Goal: Task Accomplishment & Management: Complete application form

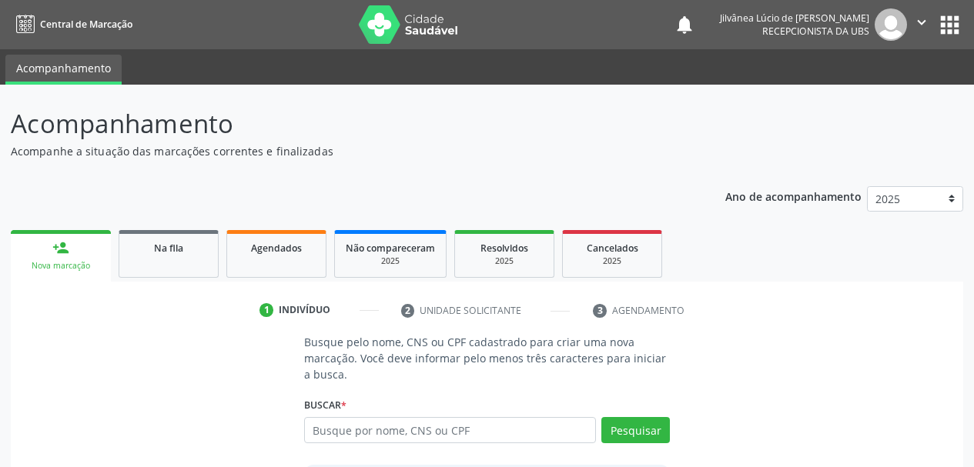
scroll to position [142, 0]
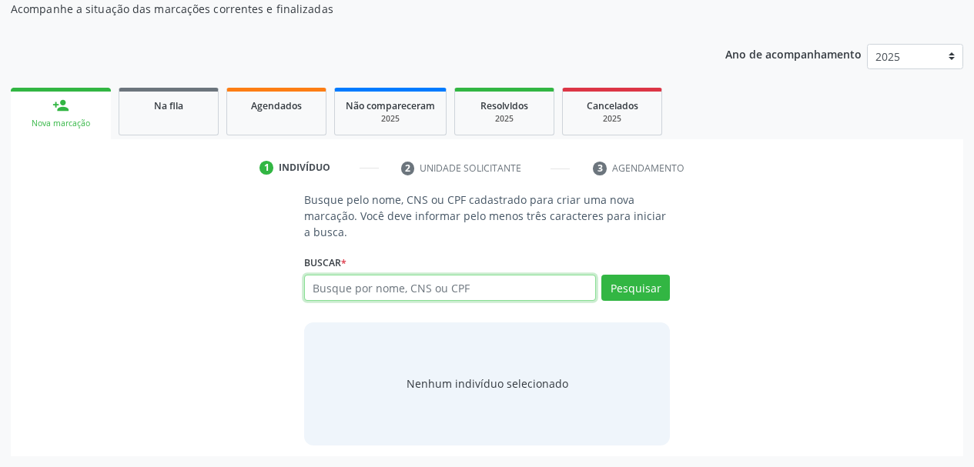
click at [465, 290] on input "text" at bounding box center [450, 288] width 293 height 26
type input "[PERSON_NAME]"
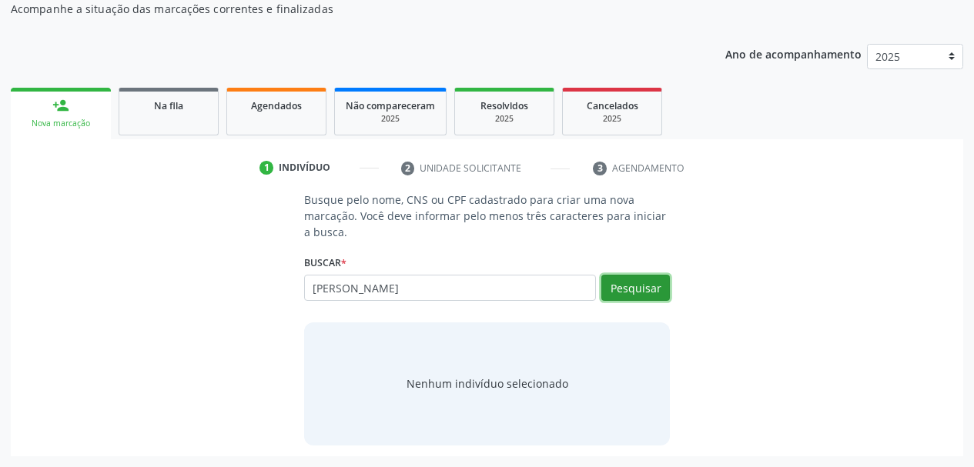
click at [629, 294] on button "Pesquisar" at bounding box center [635, 288] width 69 height 26
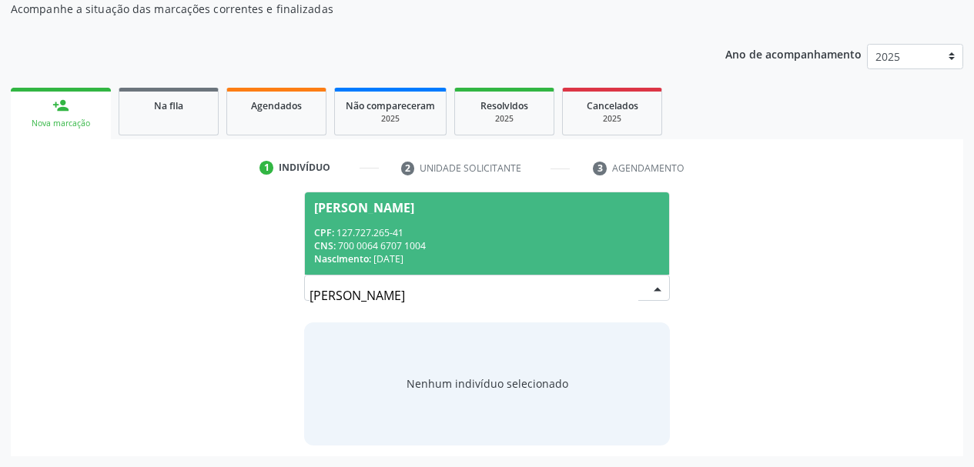
click at [564, 233] on div "CPF: 127.727.265-41" at bounding box center [487, 232] width 346 height 13
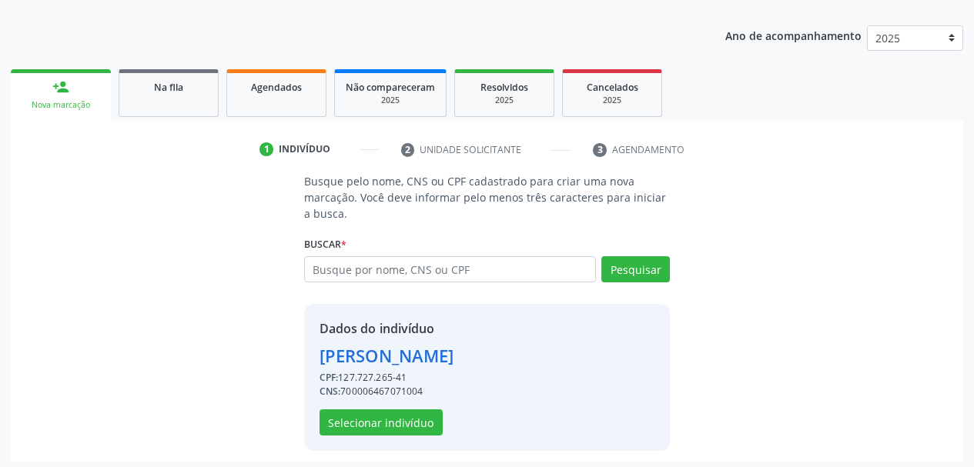
scroll to position [166, 0]
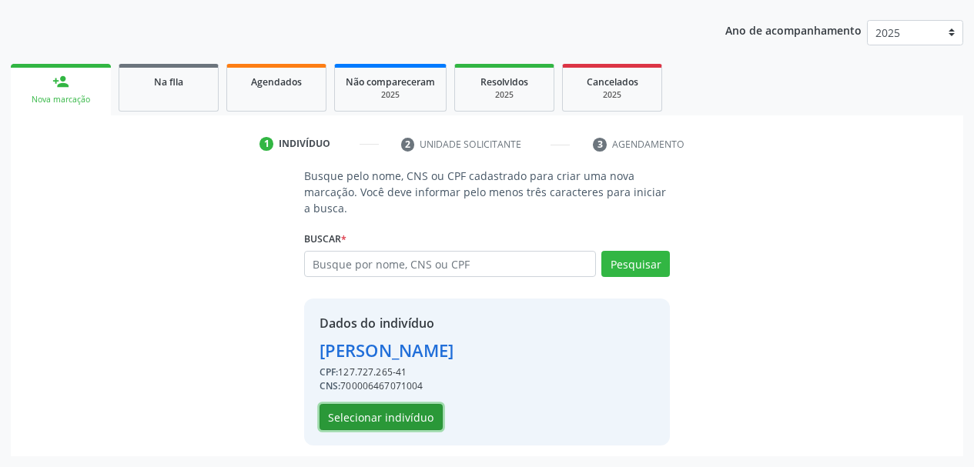
click at [376, 417] on button "Selecionar indivíduo" at bounding box center [381, 417] width 123 height 26
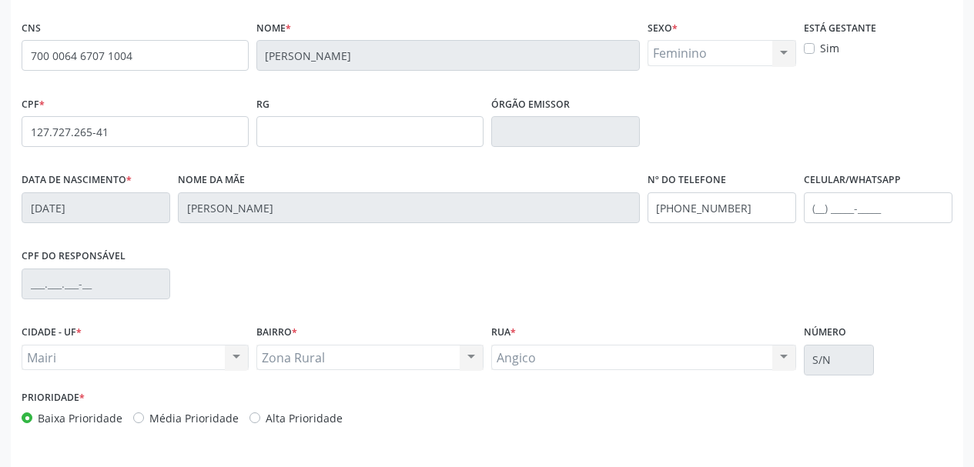
scroll to position [367, 0]
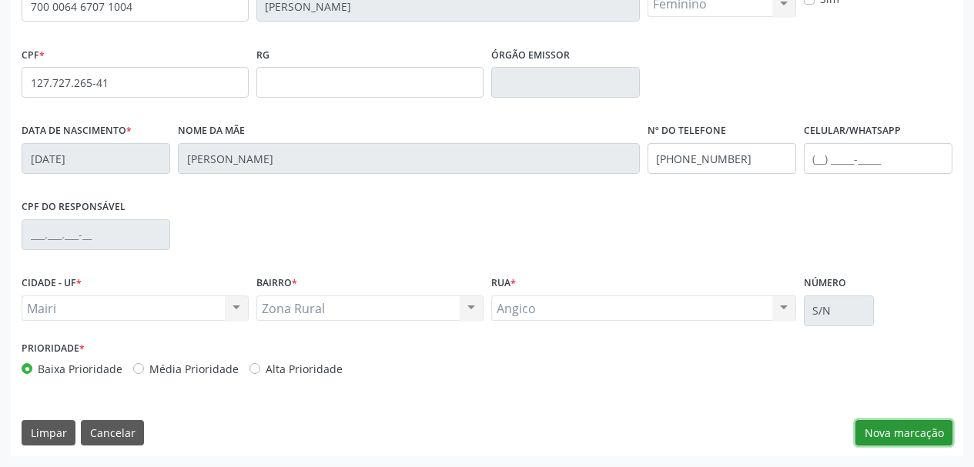
click at [899, 435] on button "Nova marcação" at bounding box center [903, 433] width 97 height 26
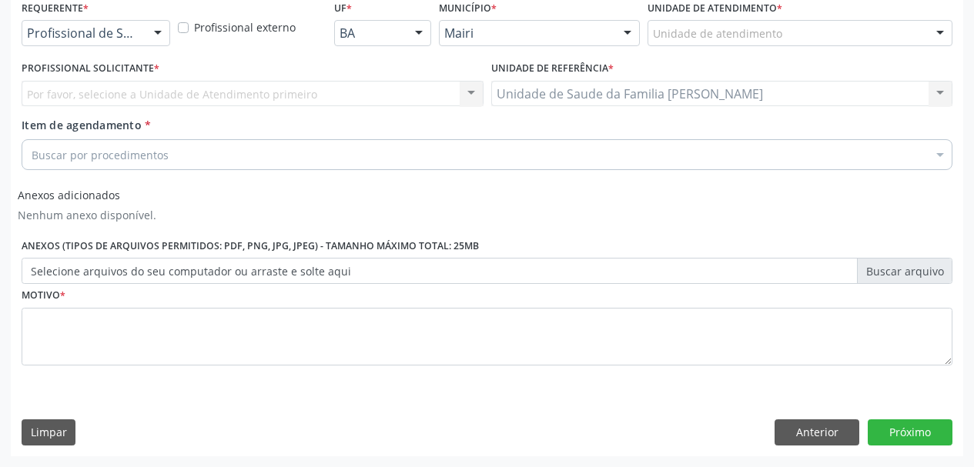
scroll to position [338, 0]
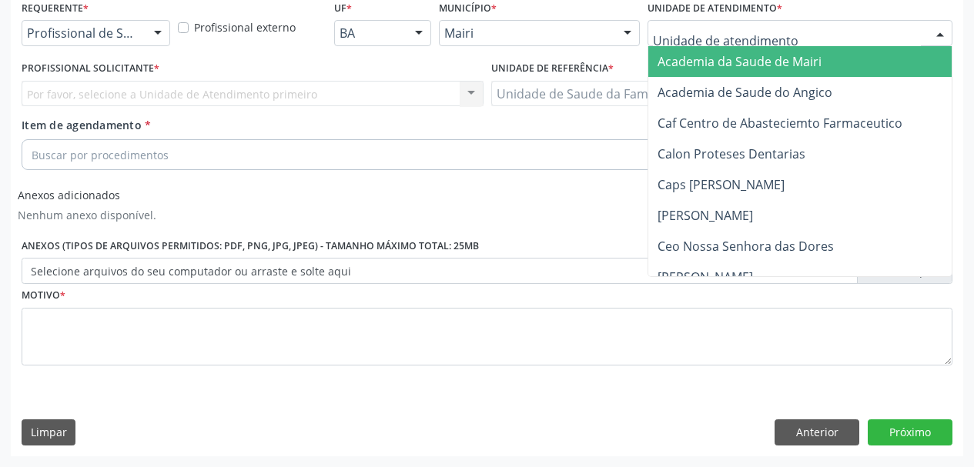
click at [792, 35] on div at bounding box center [800, 33] width 305 height 26
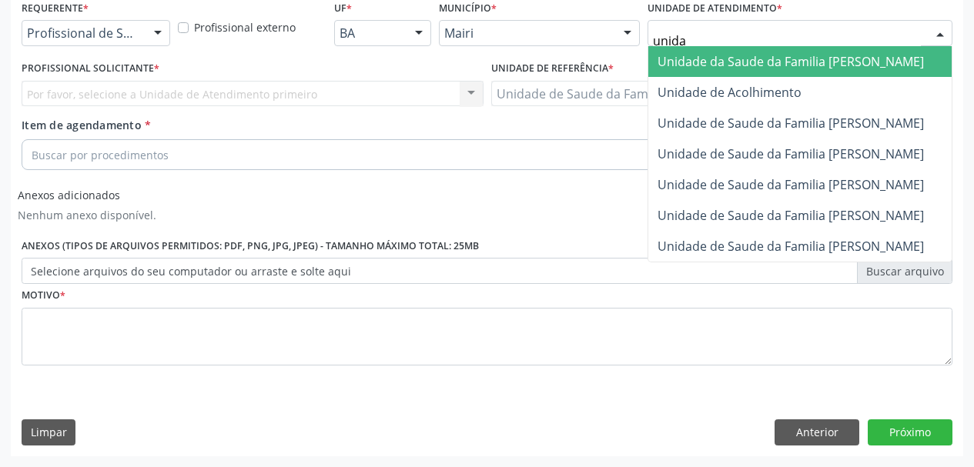
type input "unidad"
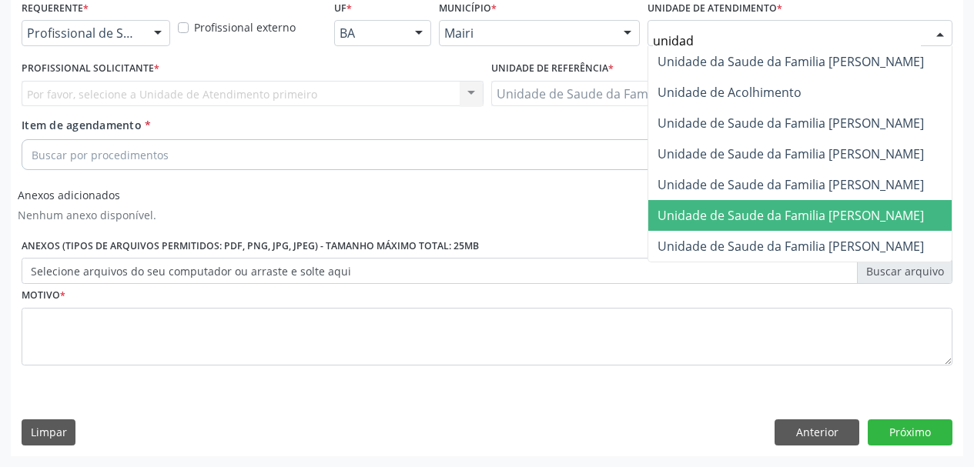
click at [869, 217] on span "Unidade de Saude da Familia [PERSON_NAME]" at bounding box center [791, 215] width 266 height 17
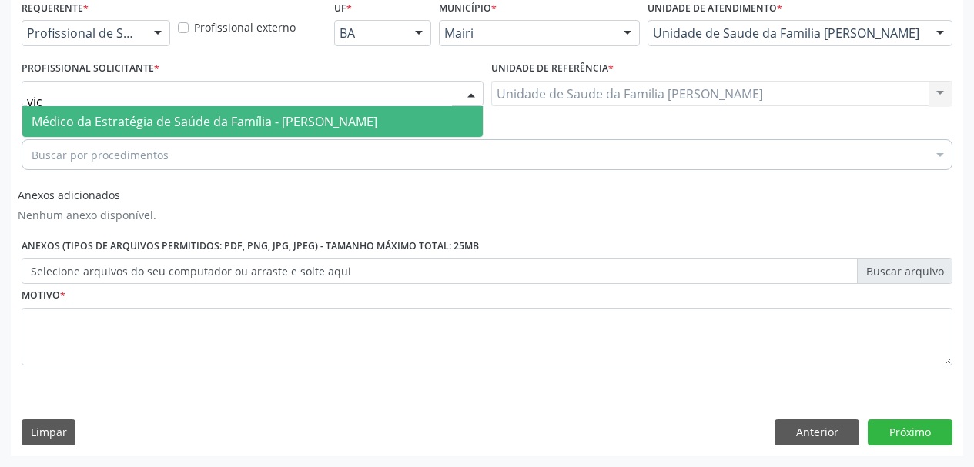
type input "vict"
click at [174, 127] on span "Médico da Estratégia de Saúde da Família - [PERSON_NAME]" at bounding box center [205, 121] width 346 height 17
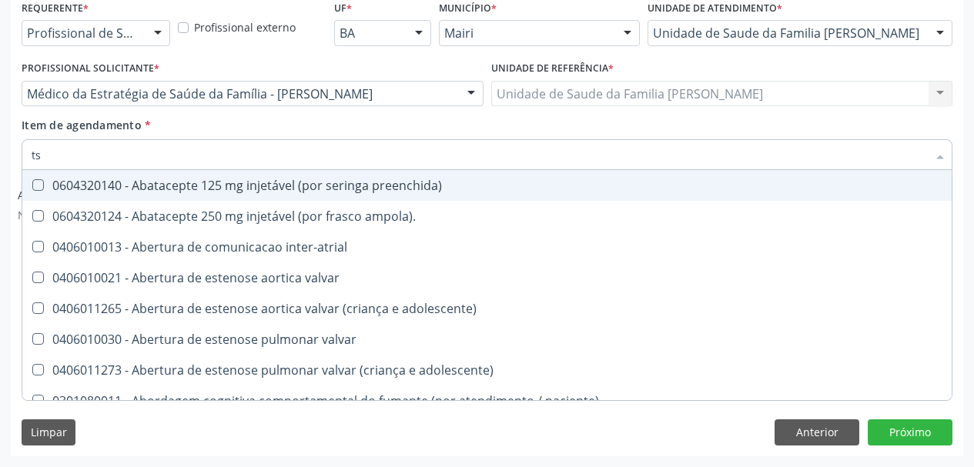
type input "tsh"
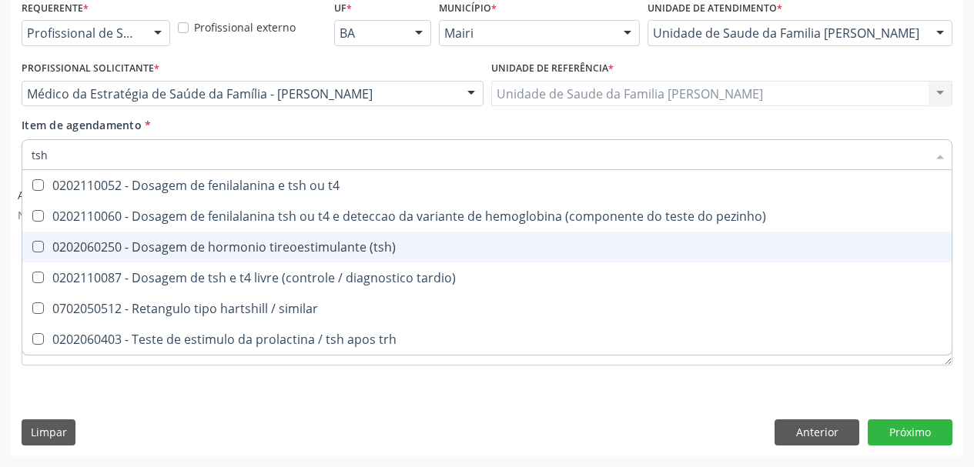
click at [152, 241] on div "0202060250 - Dosagem de hormonio tireoestimulante (tsh)" at bounding box center [487, 247] width 911 height 12
checkbox \(tsh\) "true"
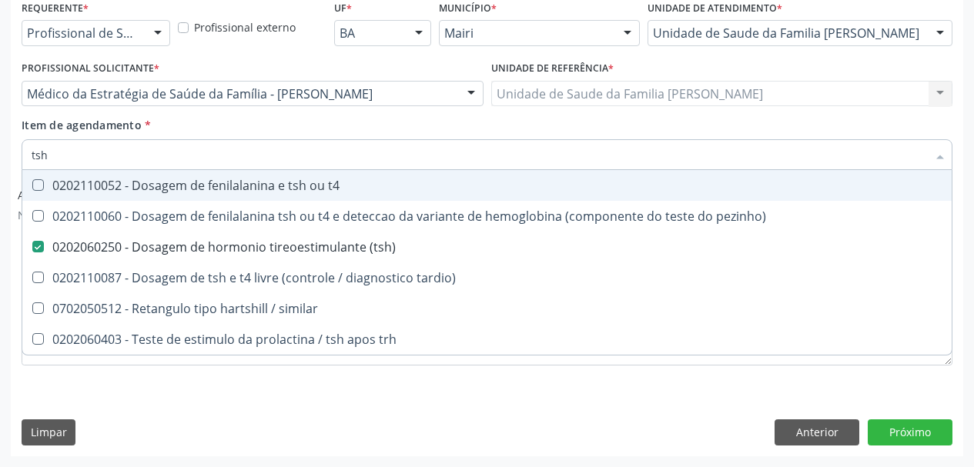
drag, startPoint x: 59, startPoint y: 151, endPoint x: 0, endPoint y: 140, distance: 59.5
click at [0, 140] on div "Acompanhamento Acompanhe a situação das marcações correntes e finalizadas Relat…" at bounding box center [487, 107] width 974 height 721
type input "t"
checkbox \(tsh\) "false"
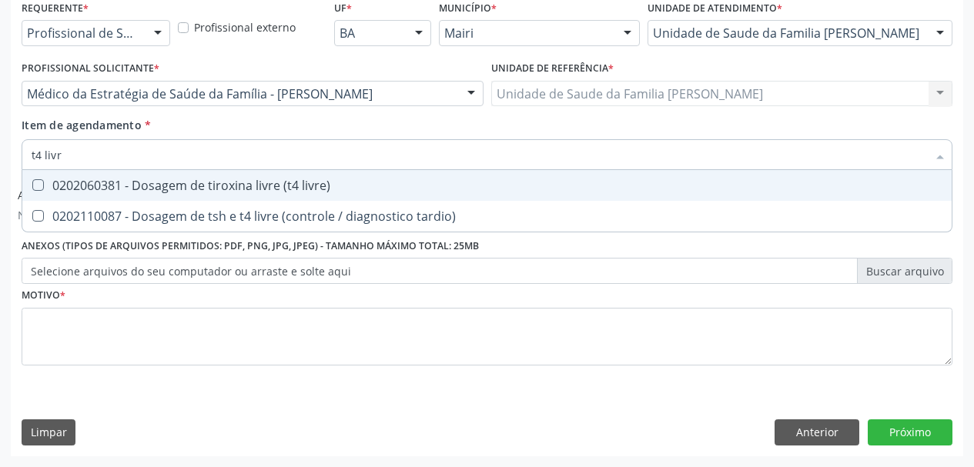
type input "t4 livre"
click at [133, 196] on span "0202060381 - Dosagem de tiroxina livre (t4 livre)" at bounding box center [486, 185] width 929 height 31
checkbox livre\) "true"
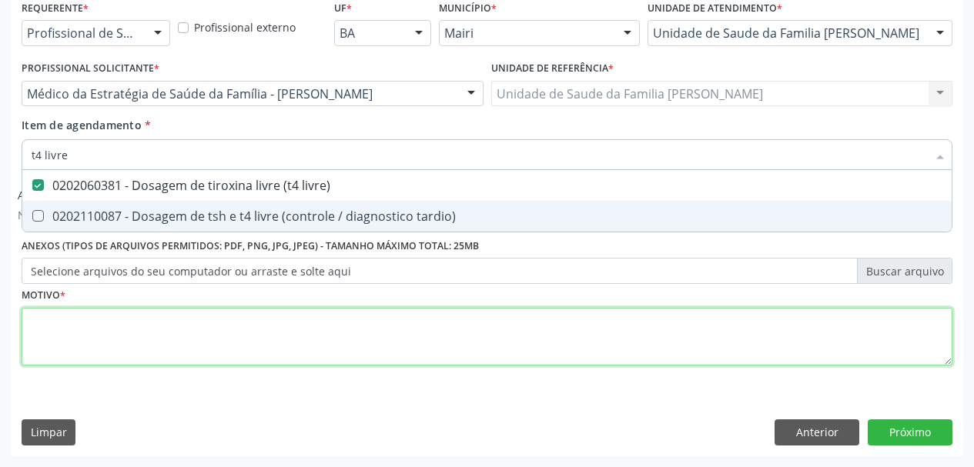
click at [125, 330] on div "Requerente * Profissional de Saúde Profissional de Saúde Paciente Nenhum result…" at bounding box center [487, 191] width 931 height 391
checkbox tardio\) "true"
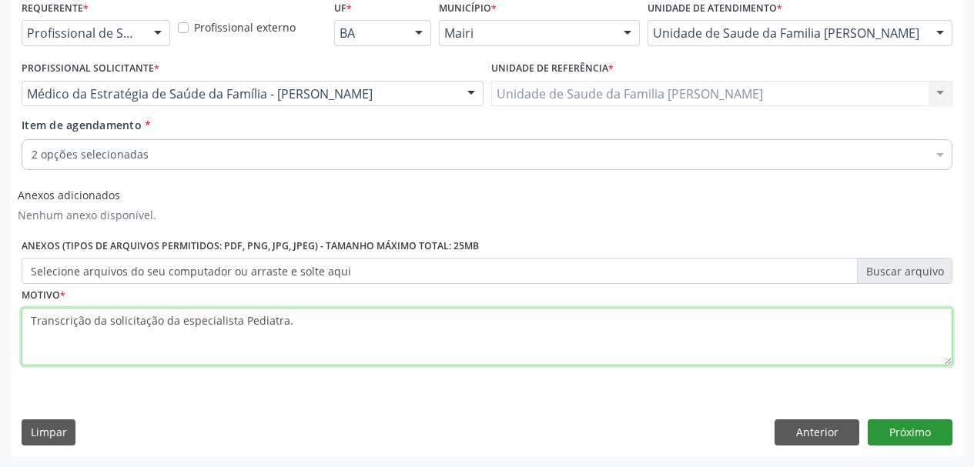
type textarea "Transcrição da solicitação da especialista Pediatra."
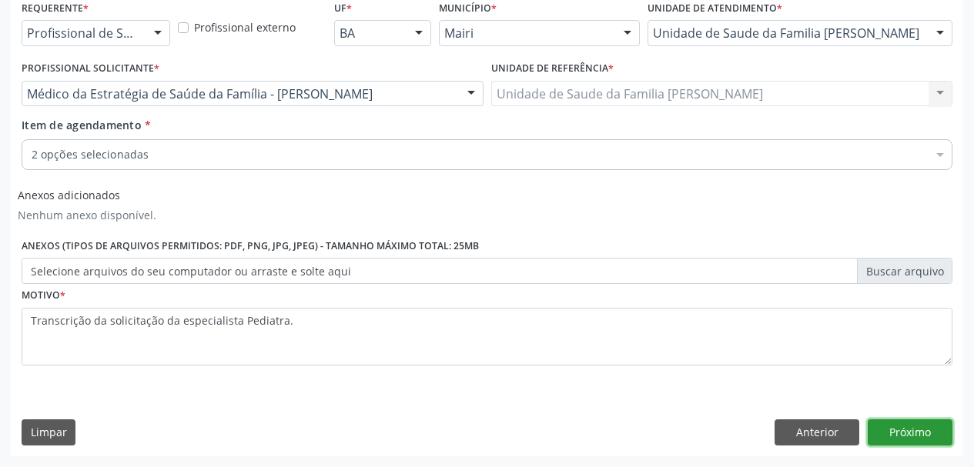
click at [932, 432] on button "Próximo" at bounding box center [910, 433] width 85 height 26
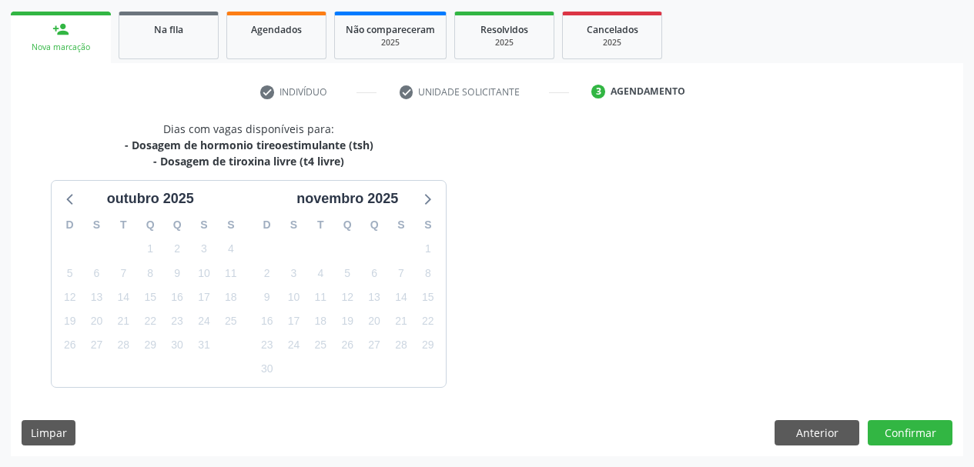
scroll to position [264, 0]
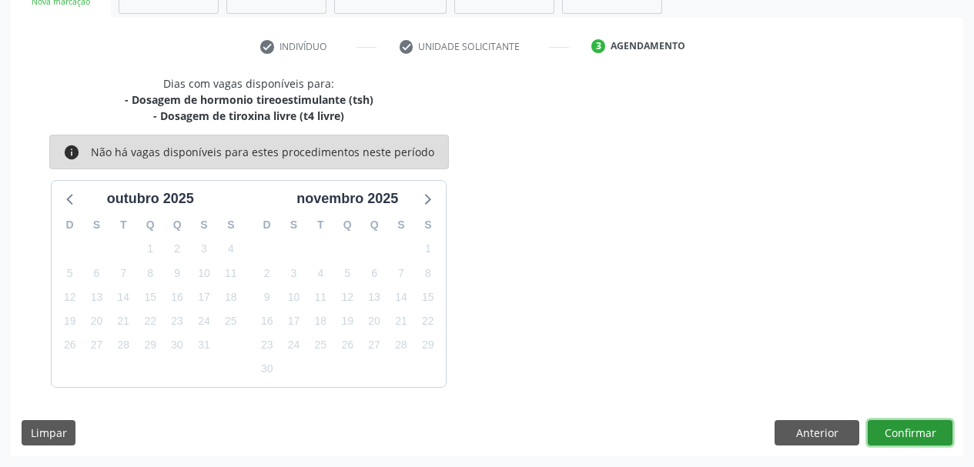
click at [894, 420] on button "Confirmar" at bounding box center [910, 433] width 85 height 26
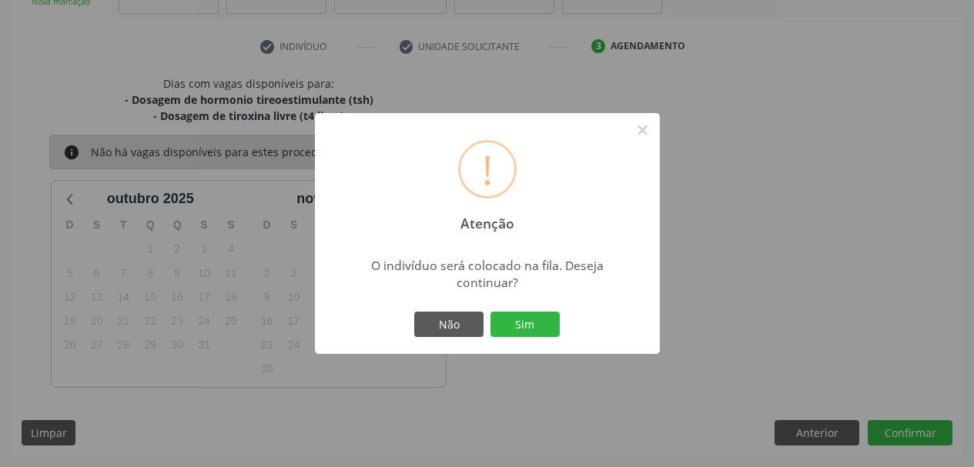
click at [561, 323] on div "Não Sim" at bounding box center [487, 325] width 152 height 32
click at [547, 321] on button "Sim" at bounding box center [524, 325] width 69 height 26
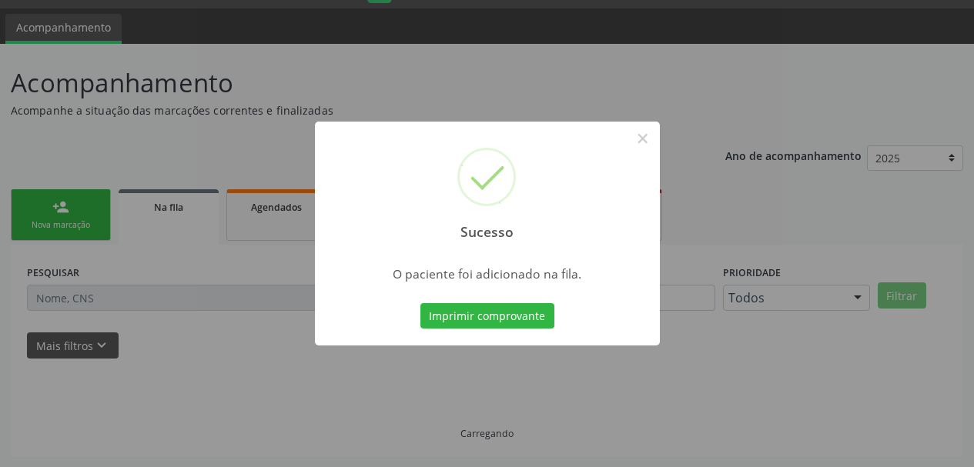
scroll to position [41, 0]
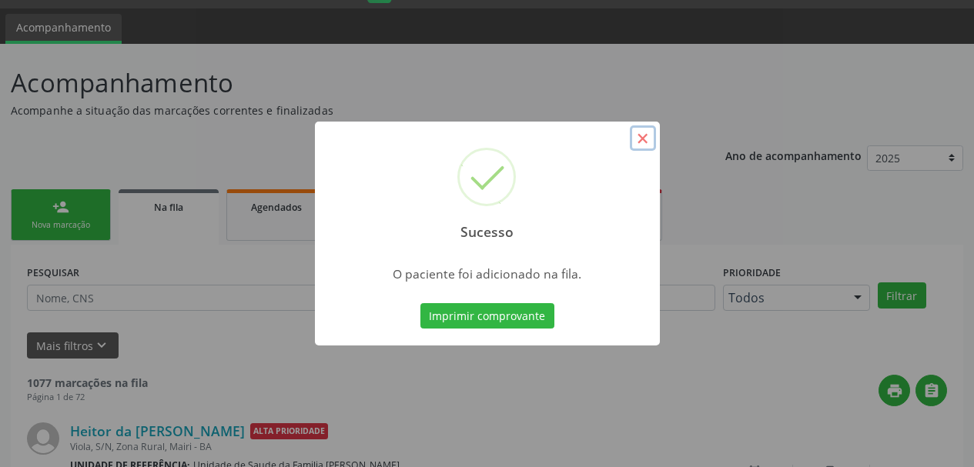
click at [634, 149] on button "×" at bounding box center [643, 139] width 26 height 26
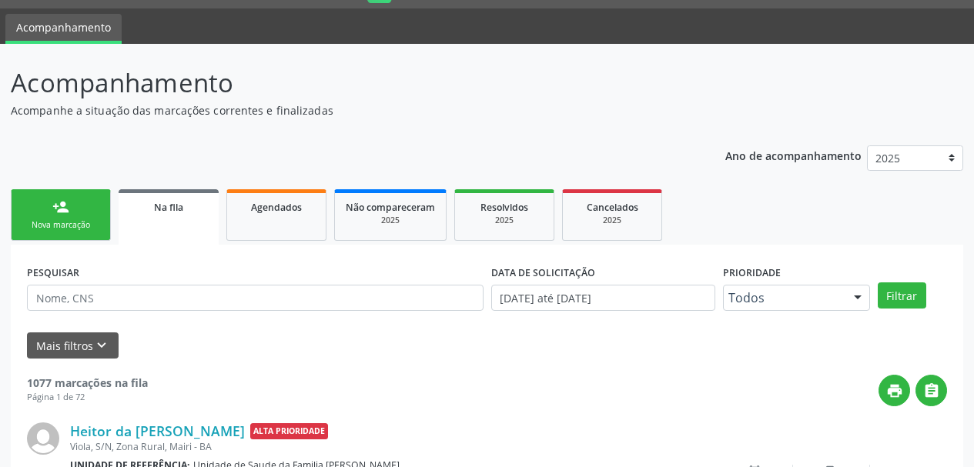
click at [74, 212] on link "person_add Nova marcação" at bounding box center [61, 215] width 100 height 52
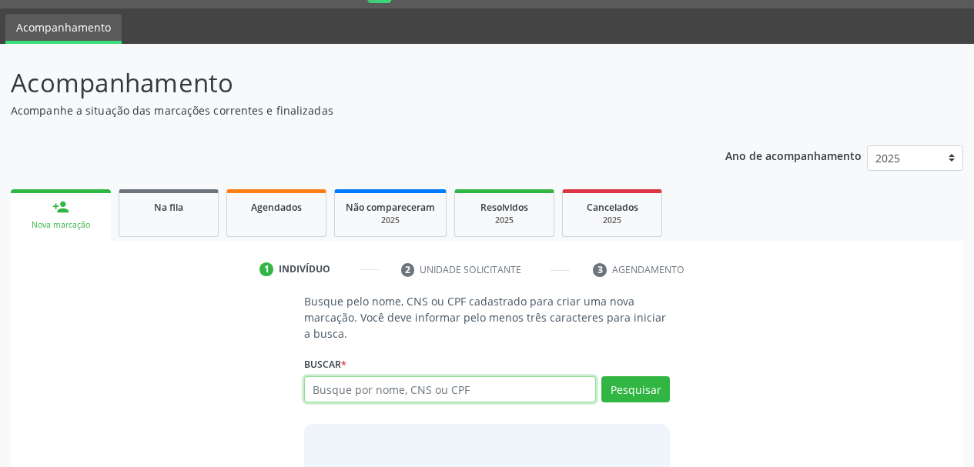
click at [372, 380] on input "text" at bounding box center [450, 390] width 293 height 26
type input "[PERSON_NAME]"
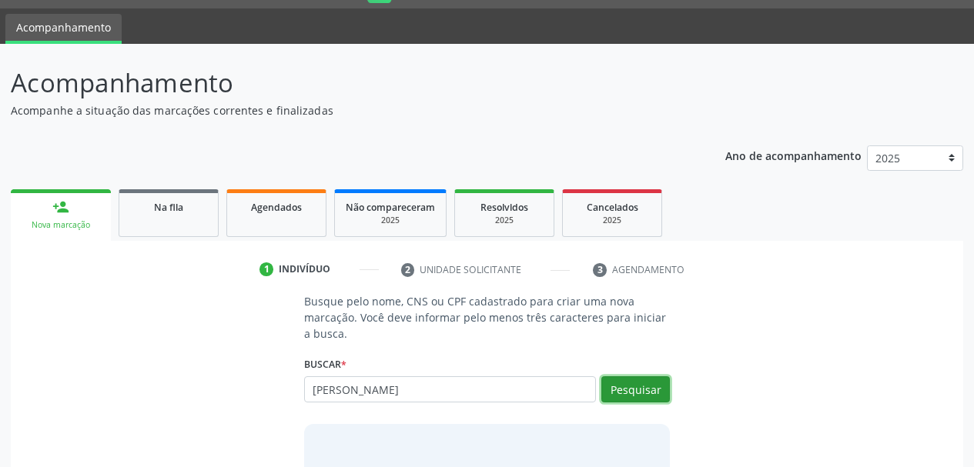
click at [668, 394] on button "Pesquisar" at bounding box center [635, 390] width 69 height 26
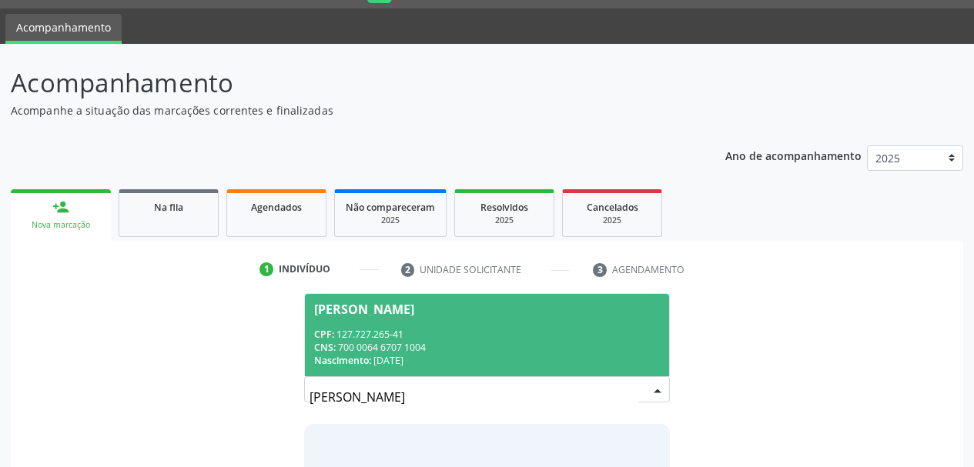
click at [474, 333] on div "CPF: 127.727.265-41" at bounding box center [487, 334] width 346 height 13
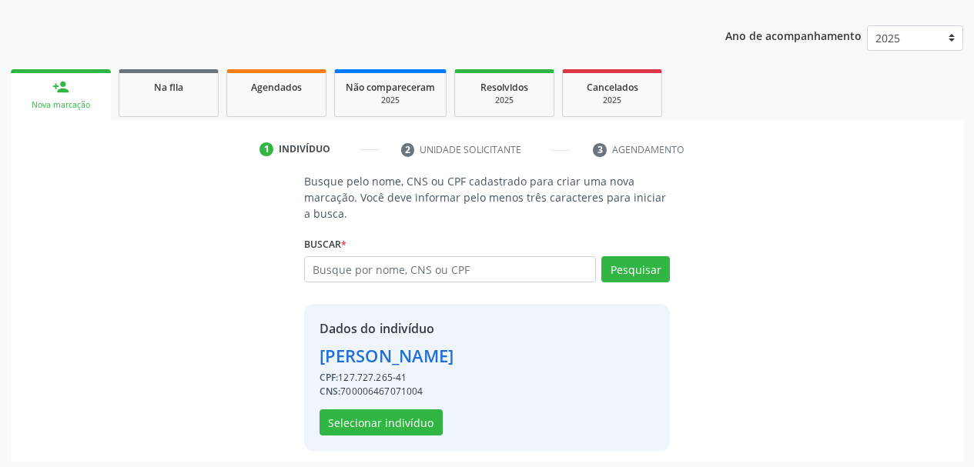
scroll to position [166, 0]
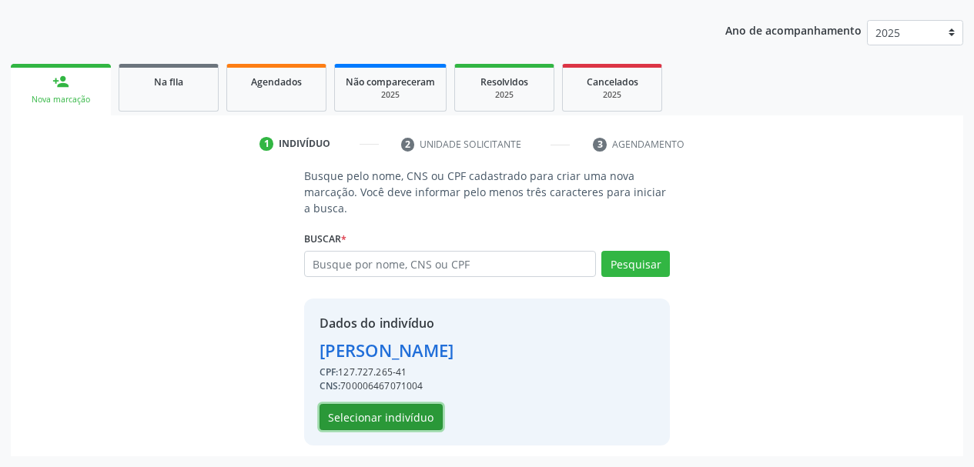
click at [368, 412] on button "Selecionar indivíduo" at bounding box center [381, 417] width 123 height 26
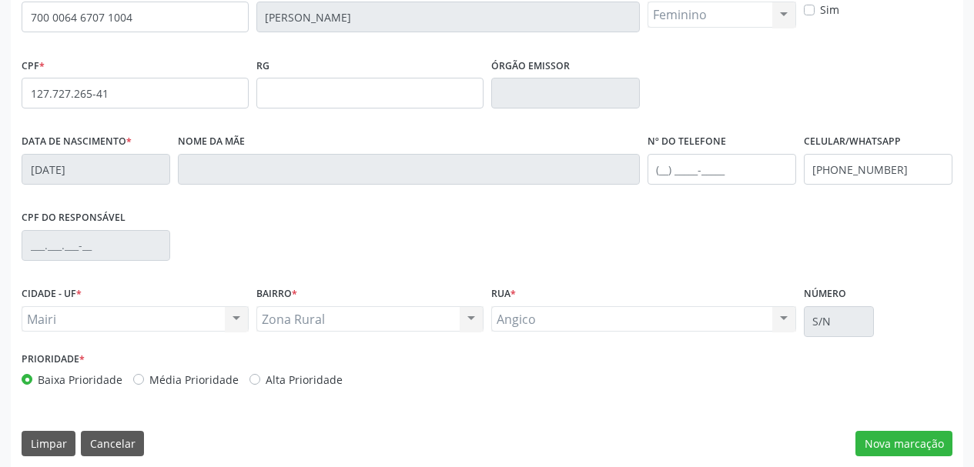
scroll to position [367, 0]
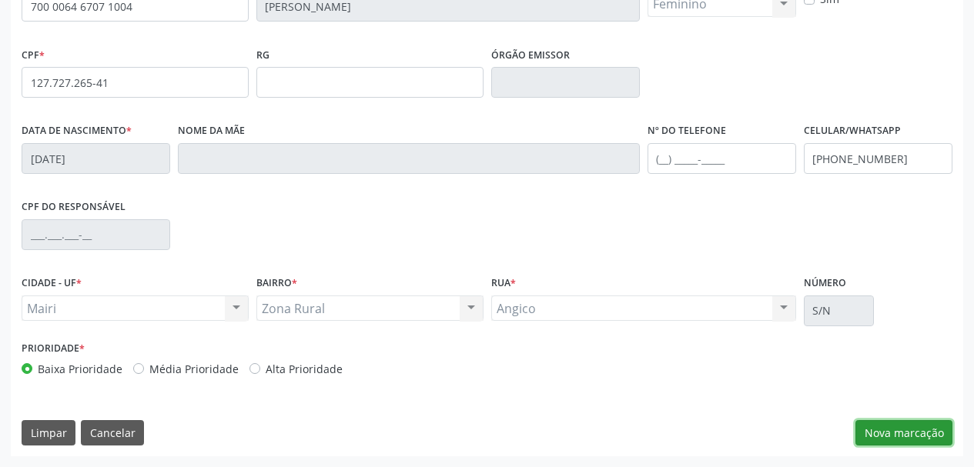
click at [882, 437] on button "Nova marcação" at bounding box center [903, 433] width 97 height 26
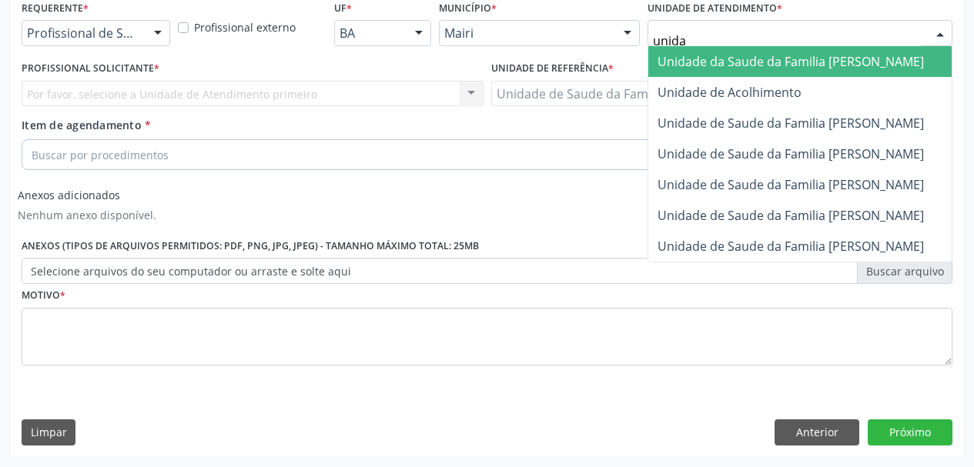
type input "unidad"
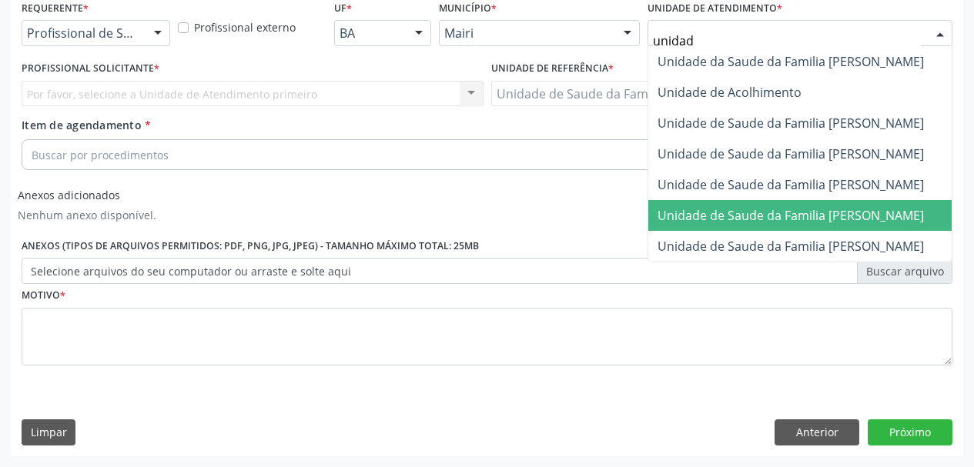
click at [849, 219] on span "Unidade de Saude da Familia [PERSON_NAME]" at bounding box center [791, 215] width 266 height 17
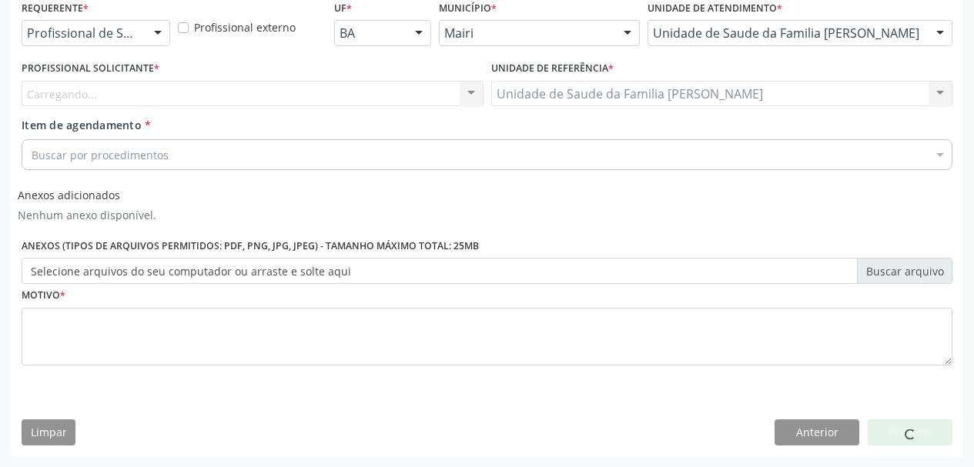
click at [186, 101] on div "Carregando... Nenhum resultado encontrado para: " " Não há nenhuma opção para s…" at bounding box center [253, 94] width 462 height 26
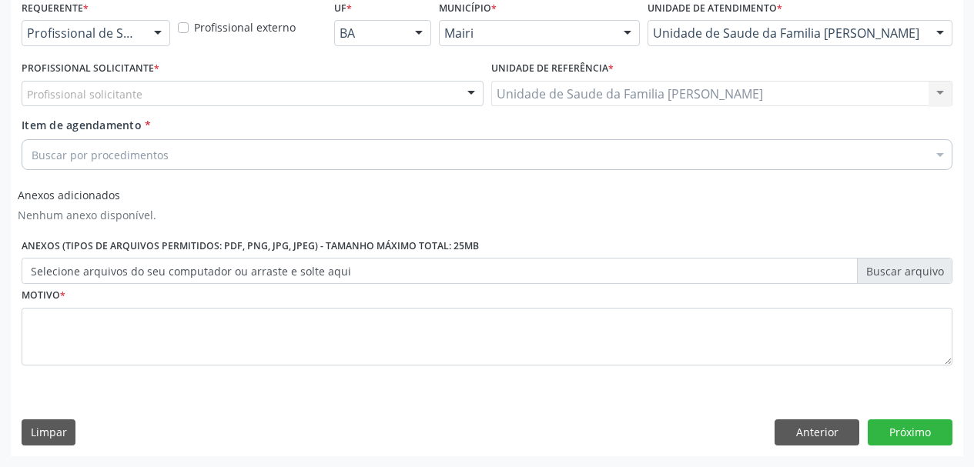
click at [186, 101] on div "Profissional solicitante" at bounding box center [253, 94] width 462 height 26
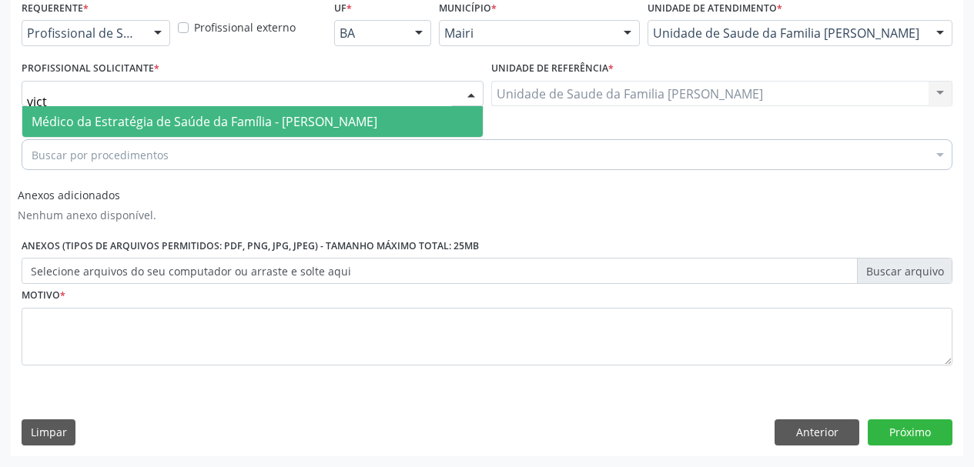
type input "victo"
click at [192, 126] on span "Médico da Estratégia de Saúde da Família - [PERSON_NAME]" at bounding box center [205, 121] width 346 height 17
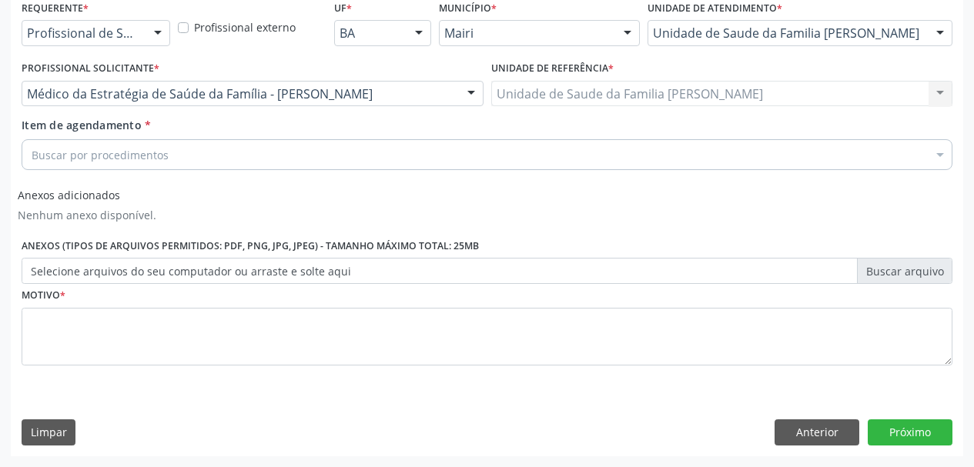
click at [182, 156] on div "Buscar por procedimentos" at bounding box center [487, 154] width 931 height 31
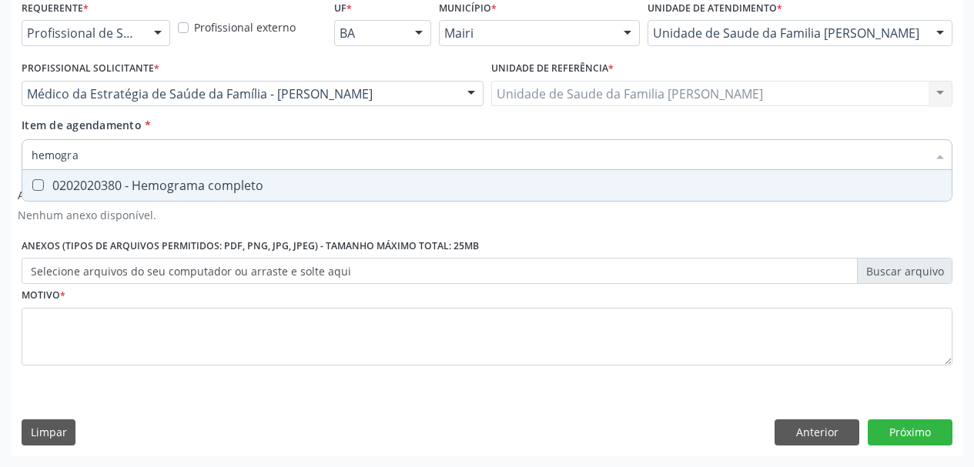
type input "hemogram"
click at [179, 187] on div "0202020380 - Hemograma completo" at bounding box center [487, 185] width 911 height 12
checkbox completo "true"
drag, startPoint x: 115, startPoint y: 147, endPoint x: 0, endPoint y: 146, distance: 115.5
click at [0, 146] on div "Acompanhamento Acompanhe a situação das marcações correntes e finalizadas Relat…" at bounding box center [487, 107] width 974 height 721
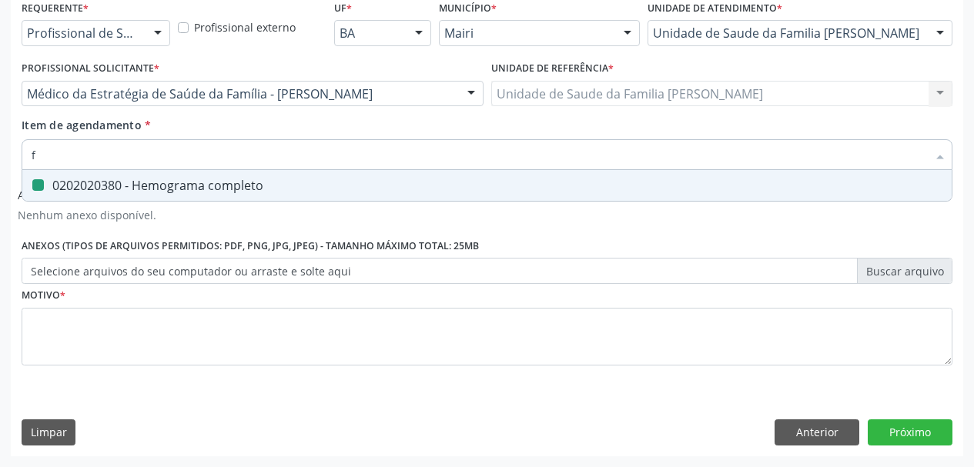
type input "fa"
checkbox completo "false"
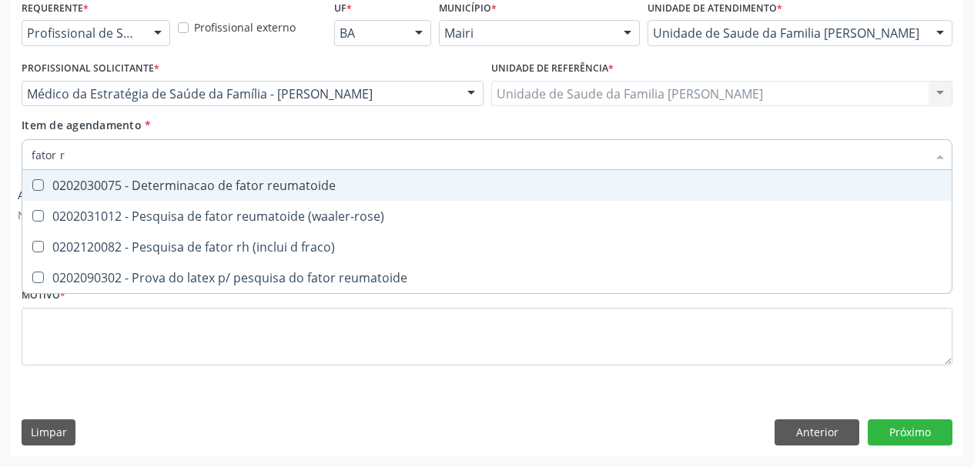
type input "fator rh"
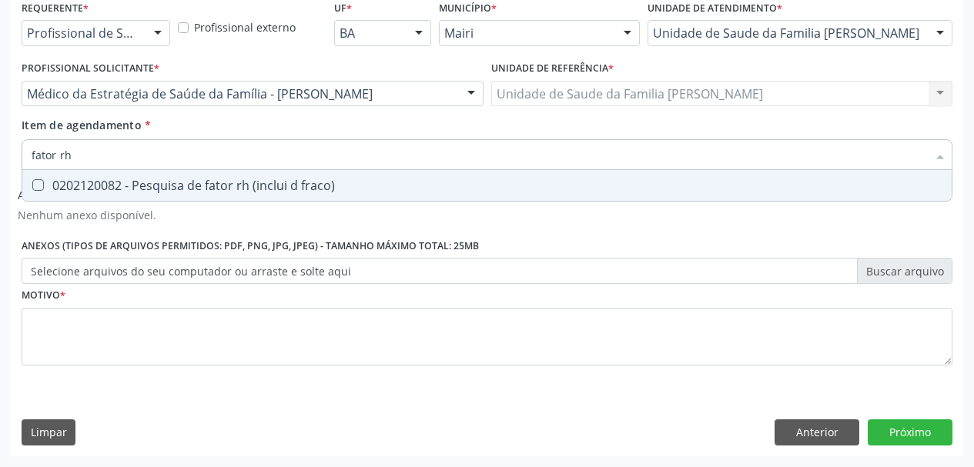
click at [72, 184] on div "0202120082 - Pesquisa de fator rh (inclui d fraco)" at bounding box center [487, 185] width 911 height 12
checkbox fraco\) "true"
drag, startPoint x: 78, startPoint y: 154, endPoint x: 0, endPoint y: 153, distance: 77.8
click at [0, 153] on div "Acompanhamento Acompanhe a situação das marcações correntes e finalizadas Relat…" at bounding box center [487, 107] width 974 height 721
type input "gl"
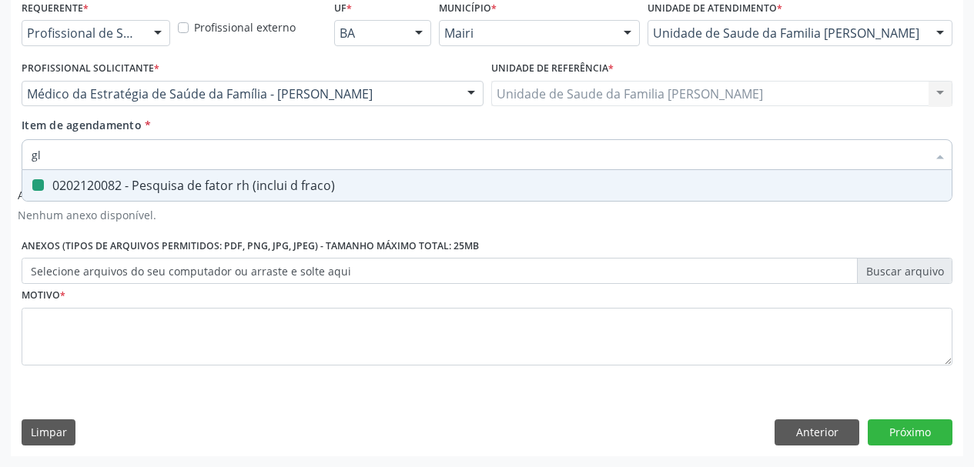
checkbox fraco\) "false"
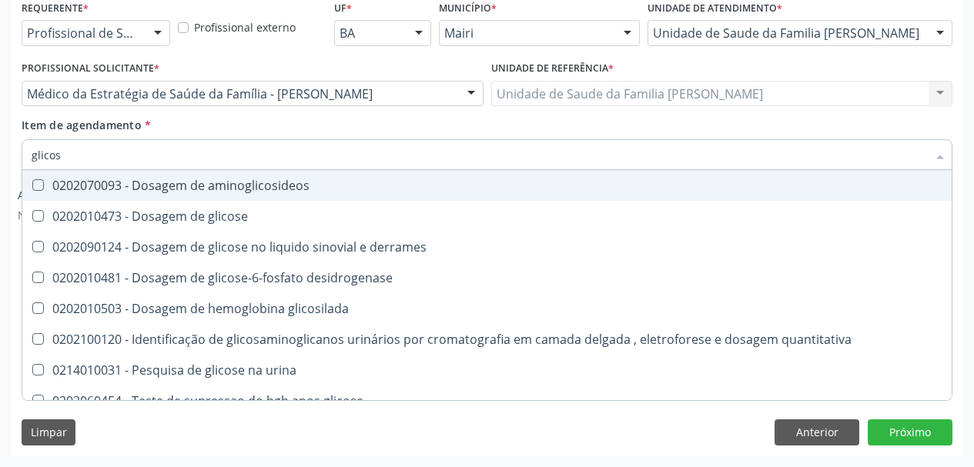
type input "glicose"
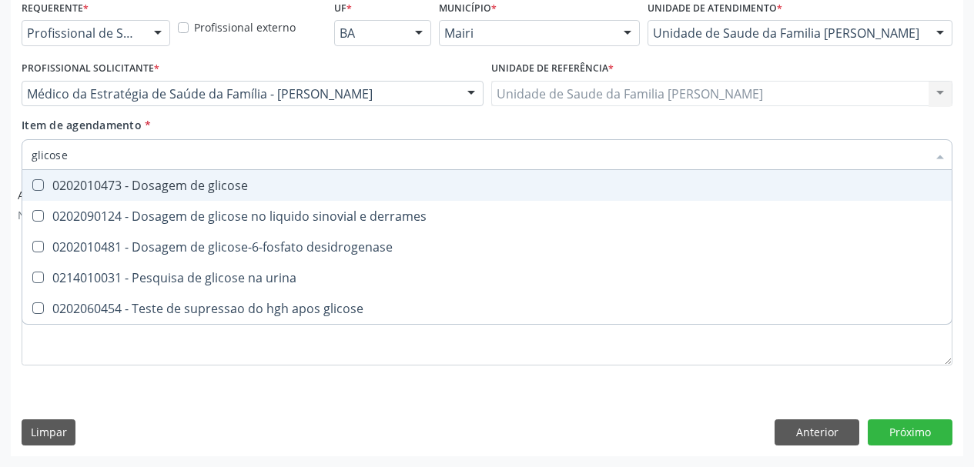
click at [95, 188] on div "0202010473 - Dosagem de glicose" at bounding box center [487, 185] width 911 height 12
checkbox glicose "true"
drag, startPoint x: 82, startPoint y: 162, endPoint x: 0, endPoint y: 156, distance: 82.6
click at [0, 156] on div "Acompanhamento Acompanhe a situação das marcações correntes e finalizadas Relat…" at bounding box center [487, 107] width 974 height 721
type input "tri"
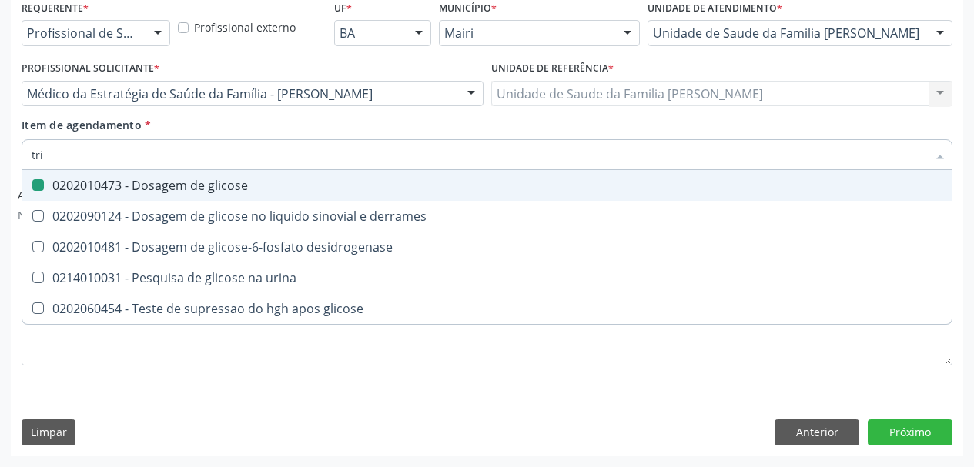
checkbox glicose "false"
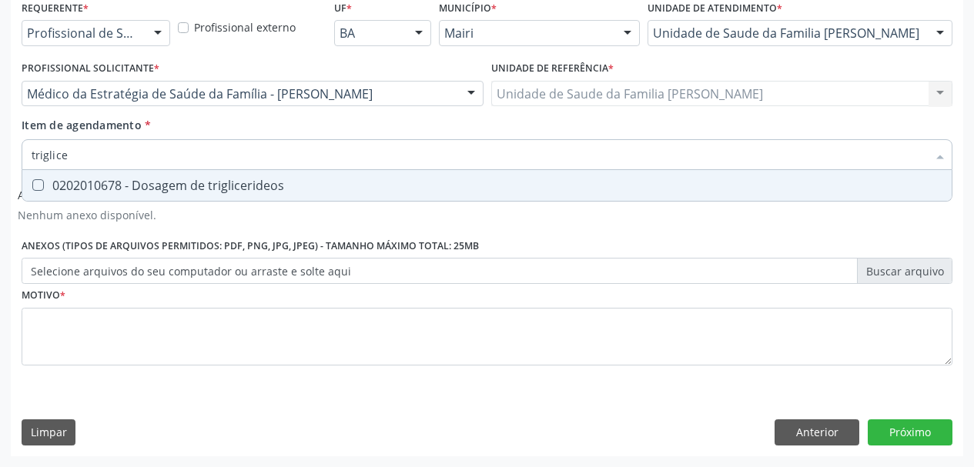
type input "triglicer"
click at [41, 177] on span "0202010678 - Dosagem de triglicerideos" at bounding box center [486, 185] width 929 height 31
checkbox triglicerideos "true"
drag, startPoint x: 94, startPoint y: 152, endPoint x: 0, endPoint y: 148, distance: 94.0
click at [0, 148] on div "Acompanhamento Acompanhe a situação das marcações correntes e finalizadas Relat…" at bounding box center [487, 107] width 974 height 721
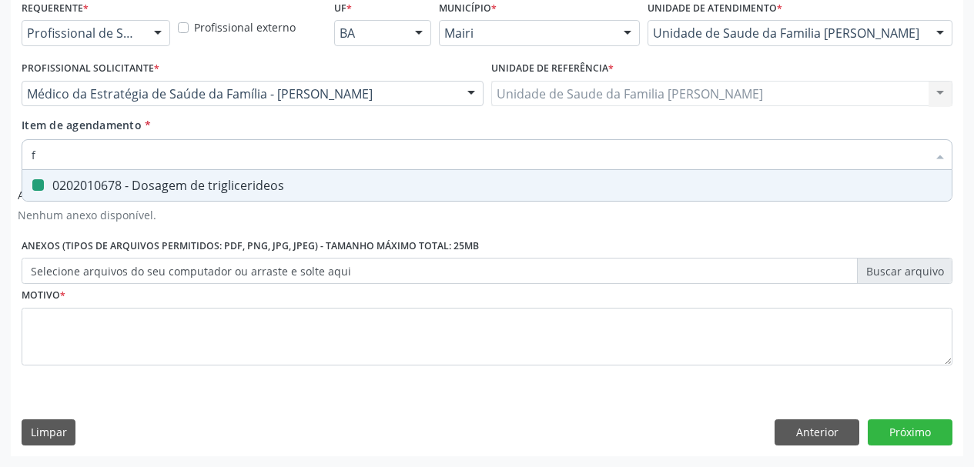
type input "fe"
checkbox triglicerideos "false"
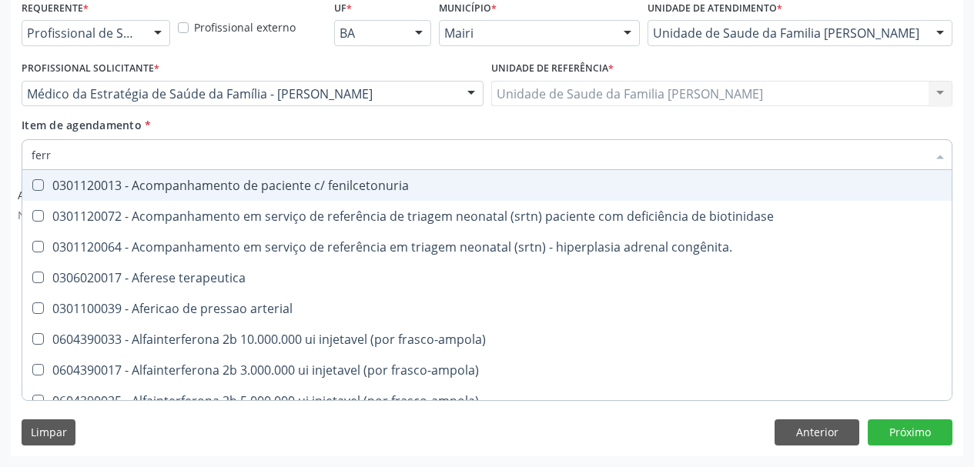
type input "ferro"
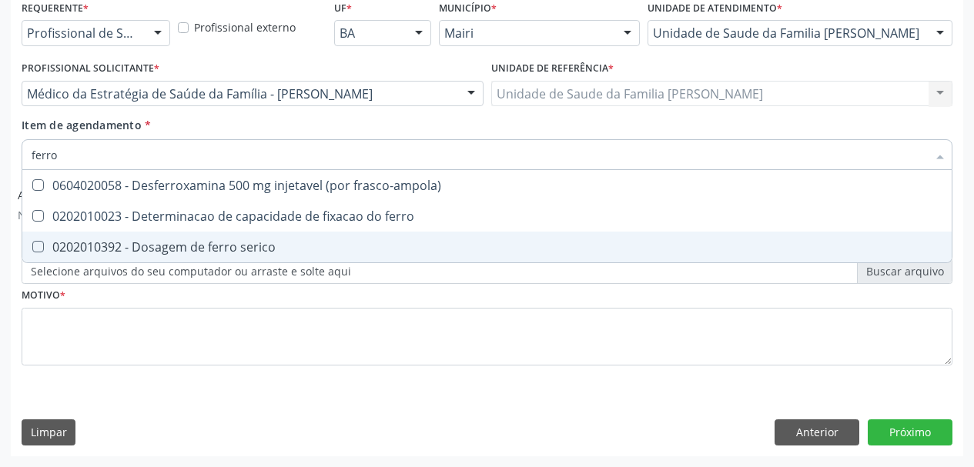
click at [85, 245] on div "0202010392 - Dosagem de ferro serico" at bounding box center [487, 247] width 911 height 12
checkbox serico "true"
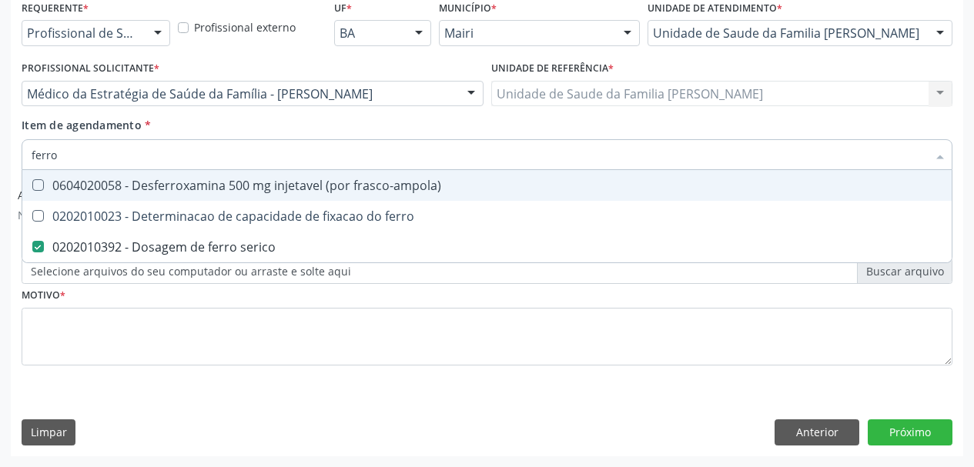
drag, startPoint x: 9, startPoint y: 149, endPoint x: 0, endPoint y: 148, distance: 9.3
click at [0, 148] on div "Acompanhamento Acompanhe a situação das marcações correntes e finalizadas Relat…" at bounding box center [487, 107] width 974 height 721
type input "f"
checkbox serico "false"
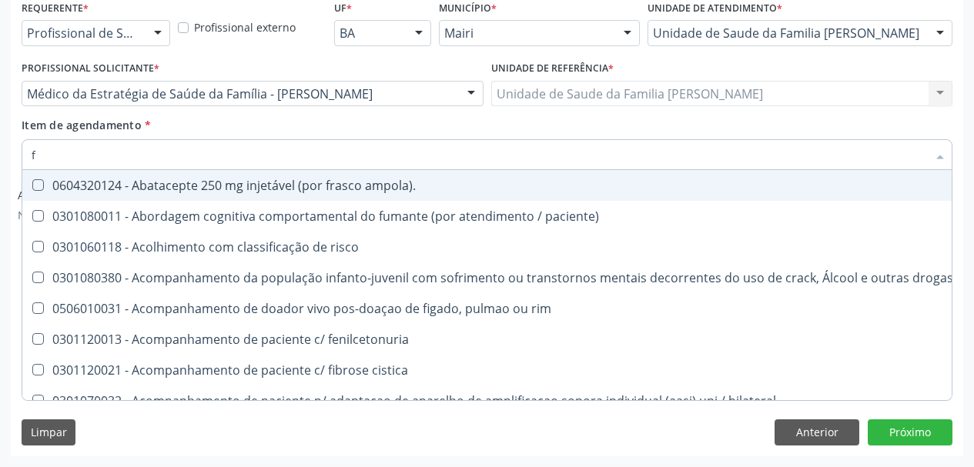
type input "fe"
checkbox c "true"
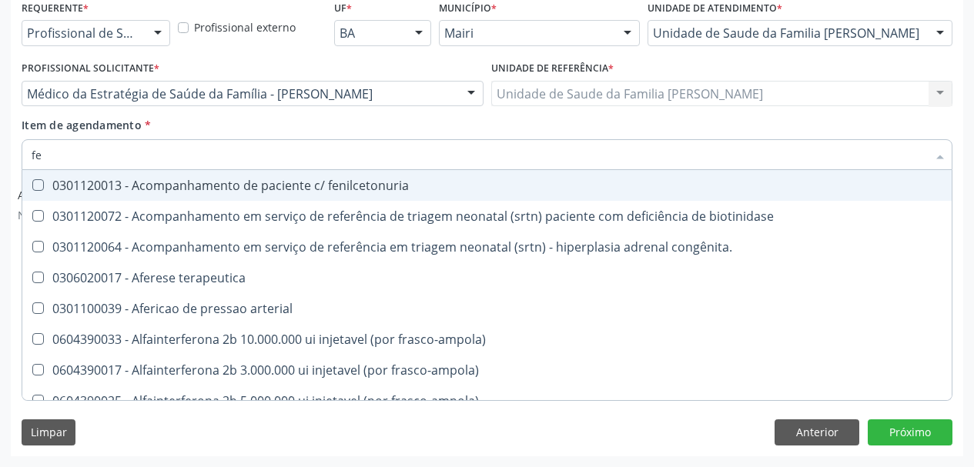
type input "fer"
checkbox joelho "true"
checkbox serico "false"
type input "ferr"
checkbox terapeutica "true"
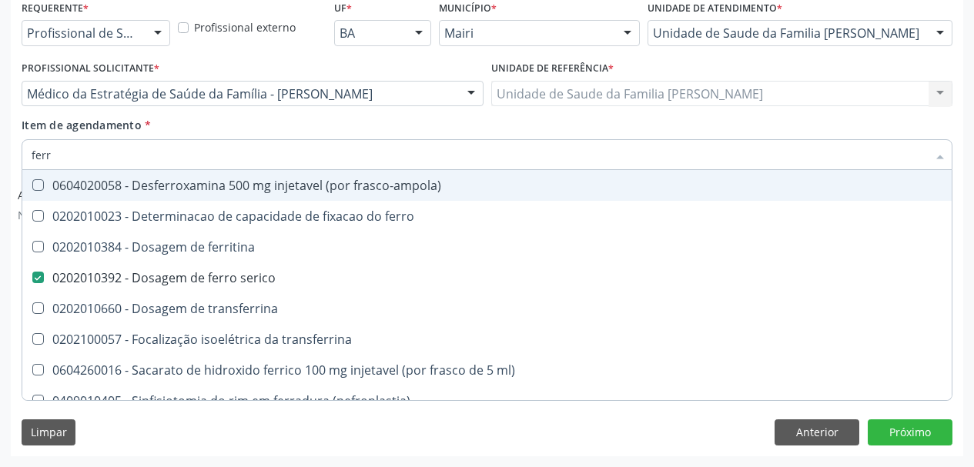
type input "ferri"
checkbox serico "false"
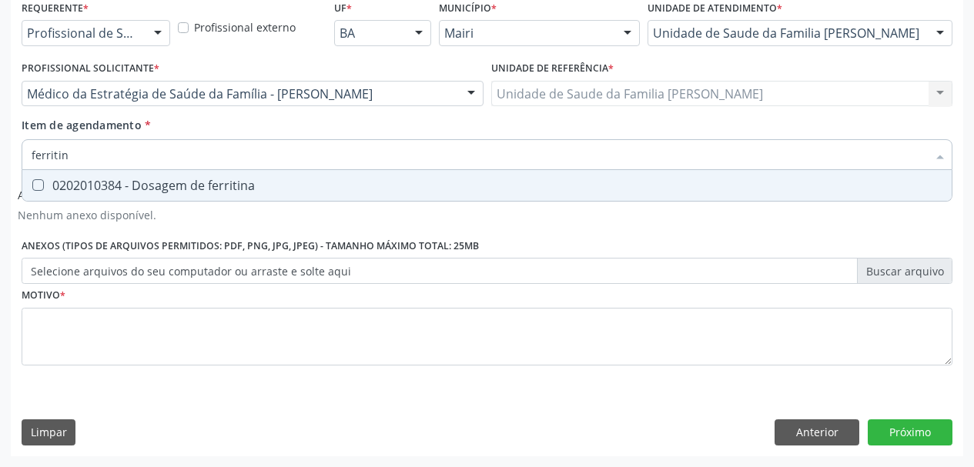
type input "ferritina"
click at [60, 183] on div "0202010384 - Dosagem de ferritina" at bounding box center [487, 185] width 911 height 12
checkbox ferritina "true"
drag, startPoint x: 91, startPoint y: 160, endPoint x: 0, endPoint y: 147, distance: 91.8
click at [0, 147] on div "Acompanhamento Acompanhe a situação das marcações correntes e finalizadas Relat…" at bounding box center [487, 107] width 974 height 721
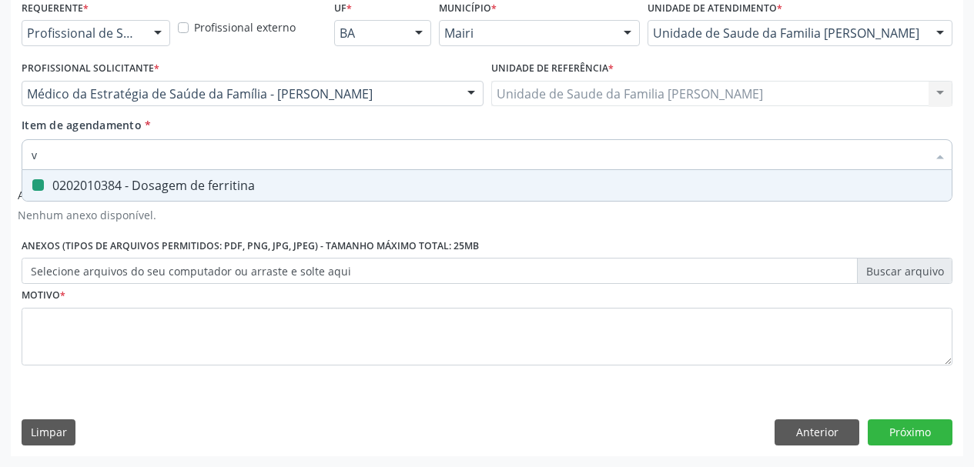
type input "vi"
checkbox ferritina "false"
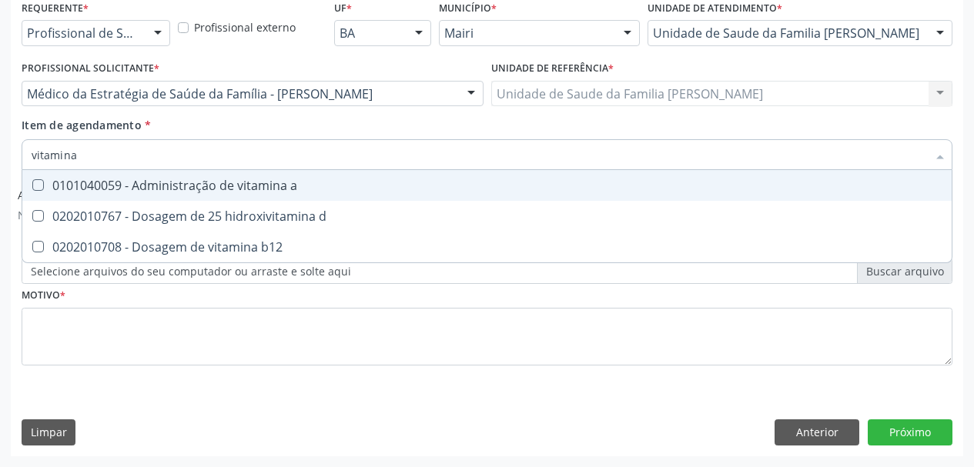
type input "vitamina"
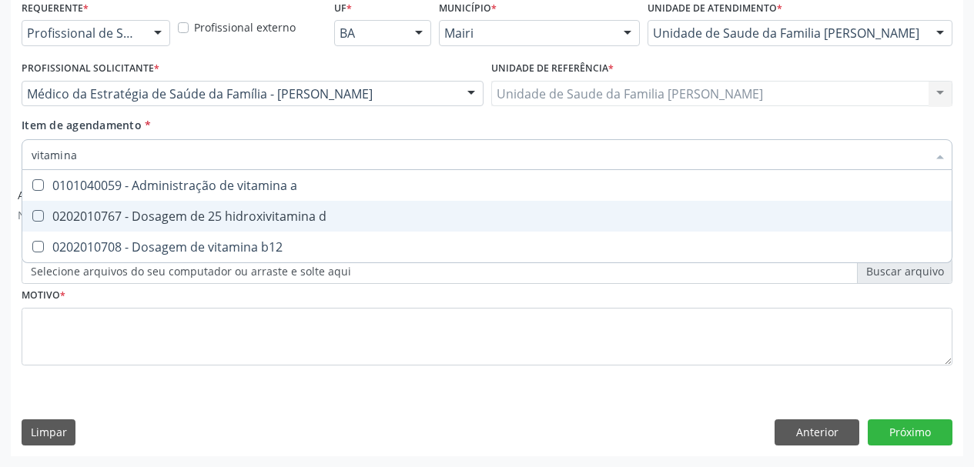
click at [57, 206] on span "0202010767 - Dosagem de 25 hidroxivitamina d" at bounding box center [486, 216] width 929 height 31
checkbox d "true"
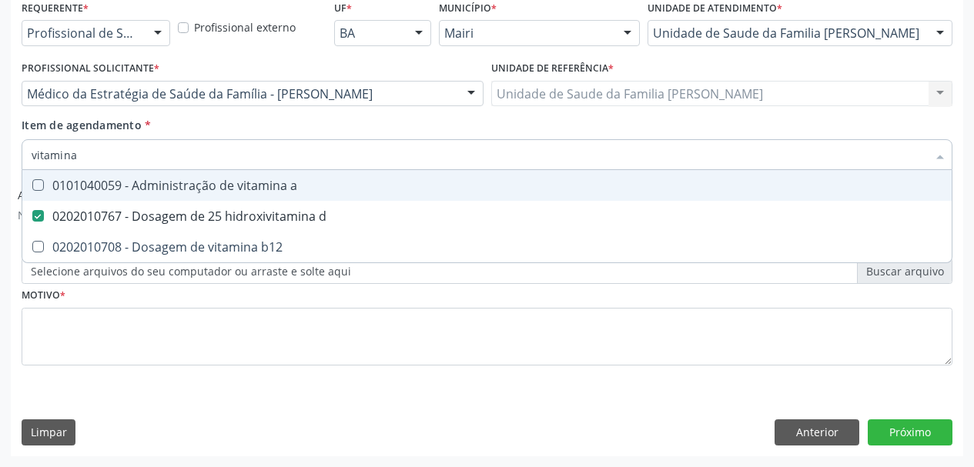
drag, startPoint x: 88, startPoint y: 156, endPoint x: 0, endPoint y: 158, distance: 87.8
click at [0, 158] on div "Acompanhamento Acompanhe a situação das marcações correntes e finalizadas Relat…" at bounding box center [487, 107] width 974 height 721
type input "f"
checkbox d "false"
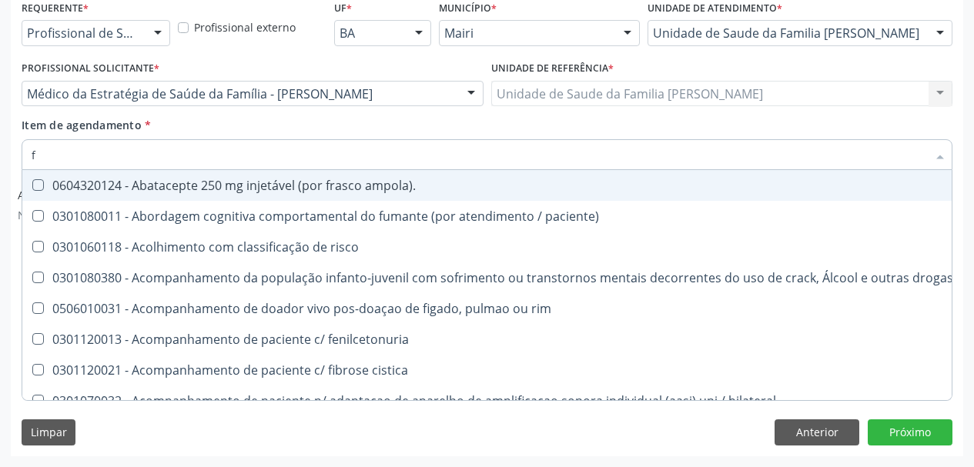
type input "fe"
checkbox b "true"
checkbox c "true"
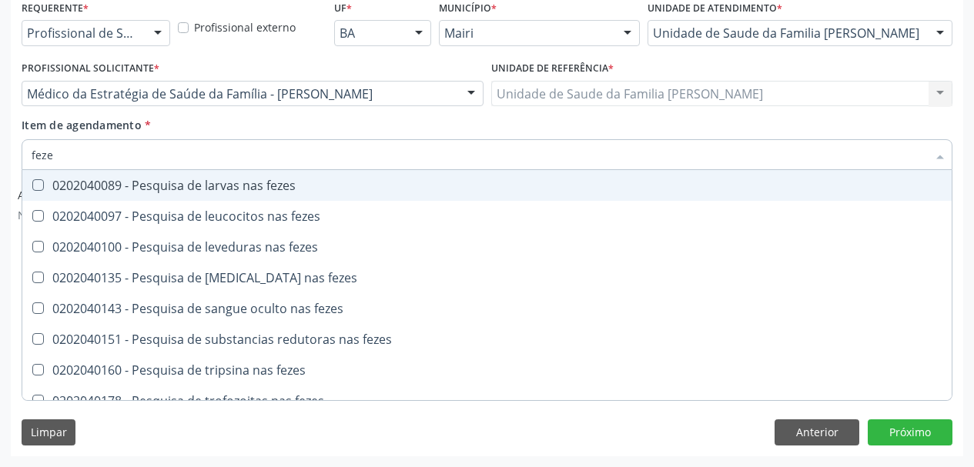
type input "fezes"
click at [64, 183] on div "0202040089 - Pesquisa de larvas nas fezes" at bounding box center [487, 185] width 911 height 12
checkbox fezes "true"
drag, startPoint x: 65, startPoint y: 158, endPoint x: 0, endPoint y: 161, distance: 65.5
click at [0, 161] on div "Acompanhamento Acompanhe a situação das marcações correntes e finalizadas Relat…" at bounding box center [487, 107] width 974 height 721
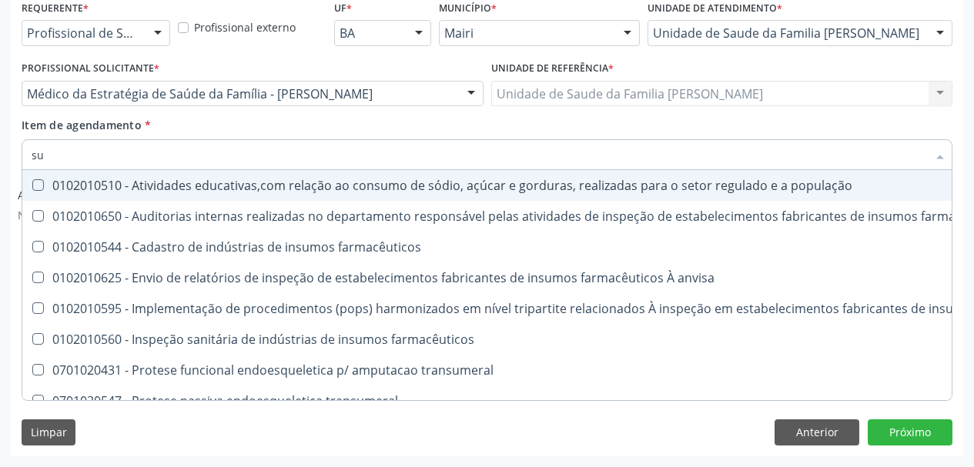
type input "s"
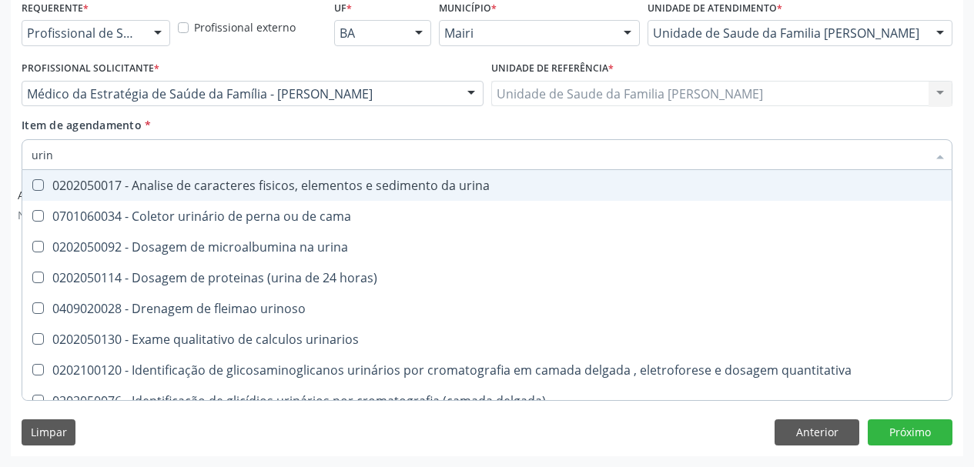
type input "urina"
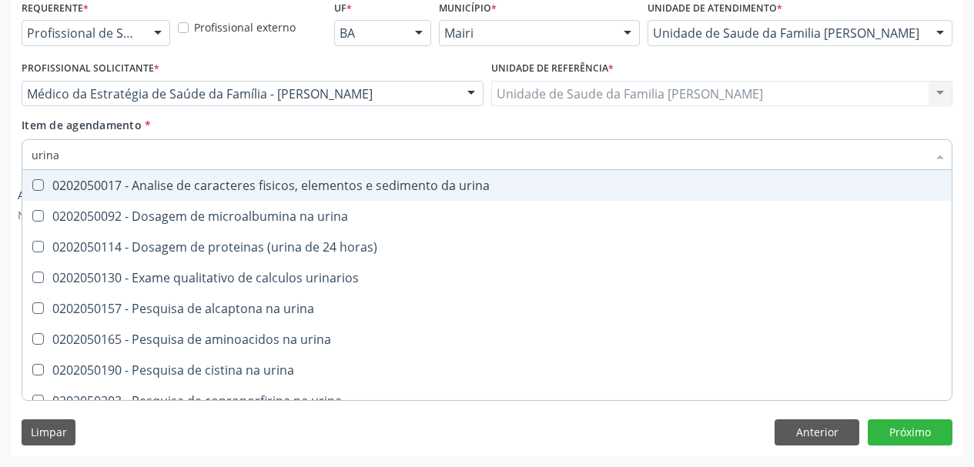
click at [54, 176] on span "0202050017 - Analise de caracteres fisicos, elementos e sedimento da urina" at bounding box center [486, 185] width 929 height 31
checkbox urina "true"
click at [18, 154] on div "Item de agendamento * [PERSON_NAME] seleção 0202050017 - Analise de caracteres …" at bounding box center [487, 146] width 939 height 59
checkbox urina "true"
checkbox horas\) "true"
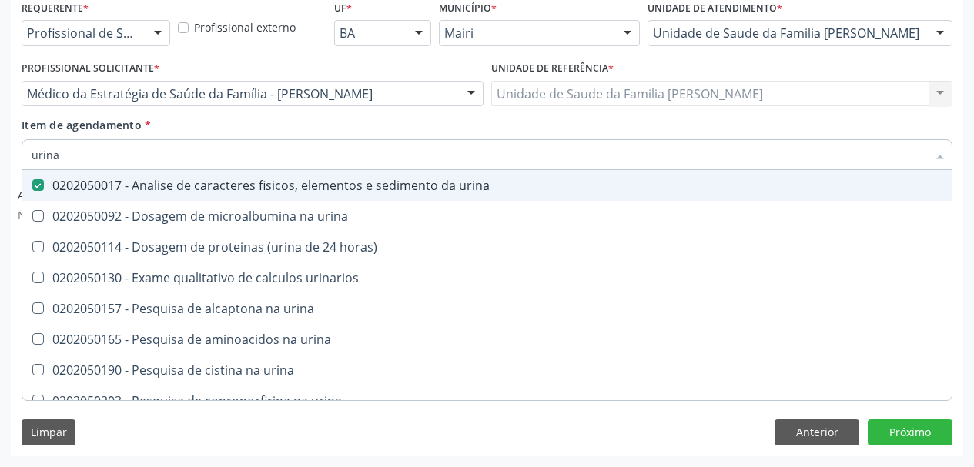
checkbox urinarios "true"
checkbox urina "true"
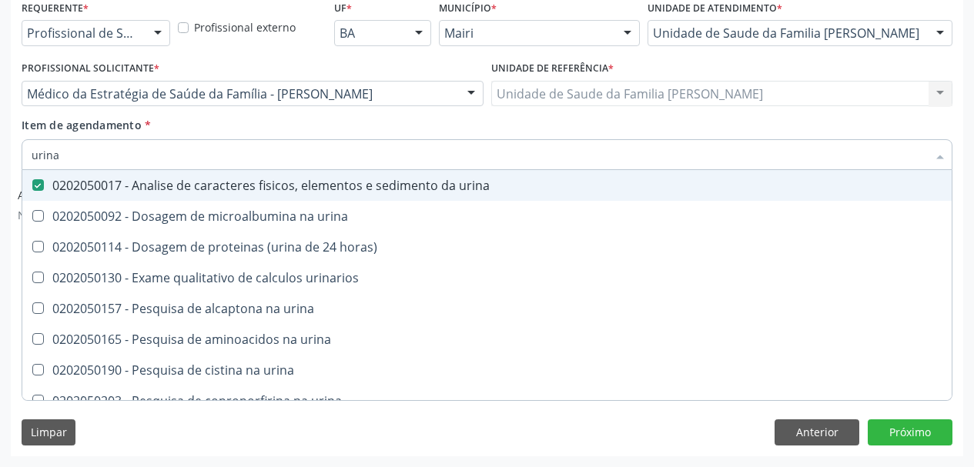
checkbox urina "true"
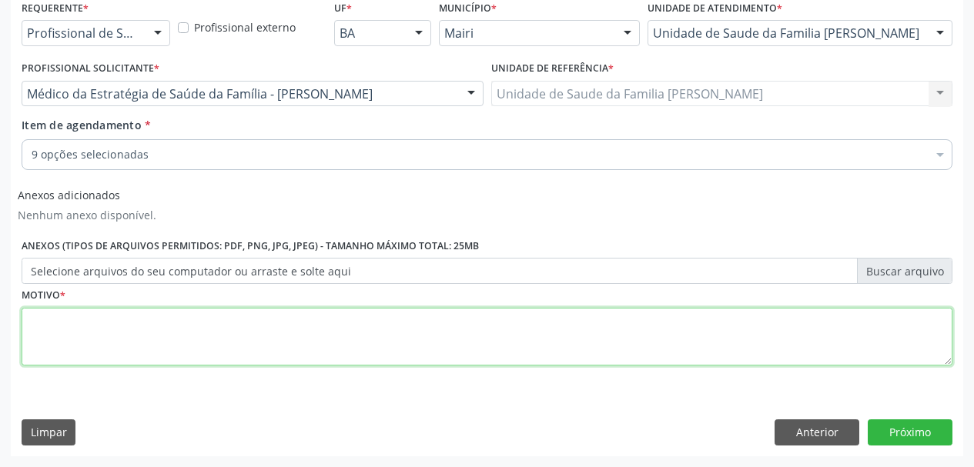
click at [367, 325] on textarea at bounding box center [487, 337] width 931 height 59
type textarea "Avaliação."
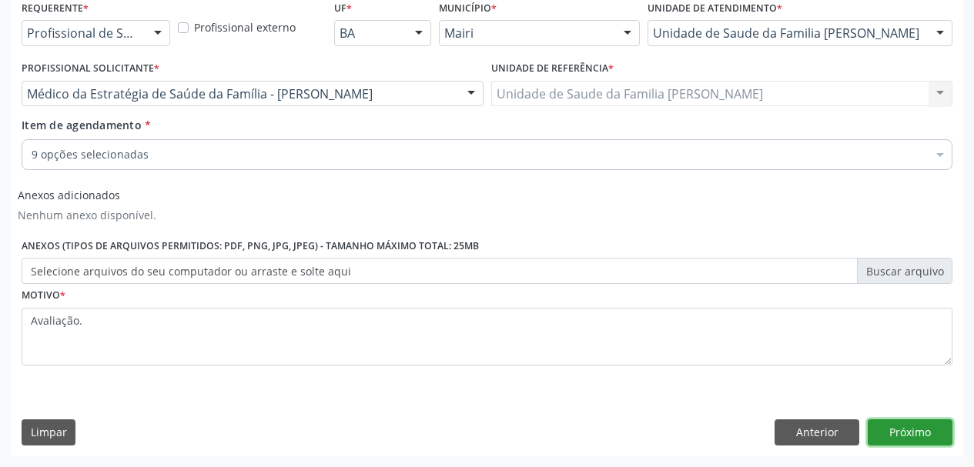
click at [929, 439] on button "Próximo" at bounding box center [910, 433] width 85 height 26
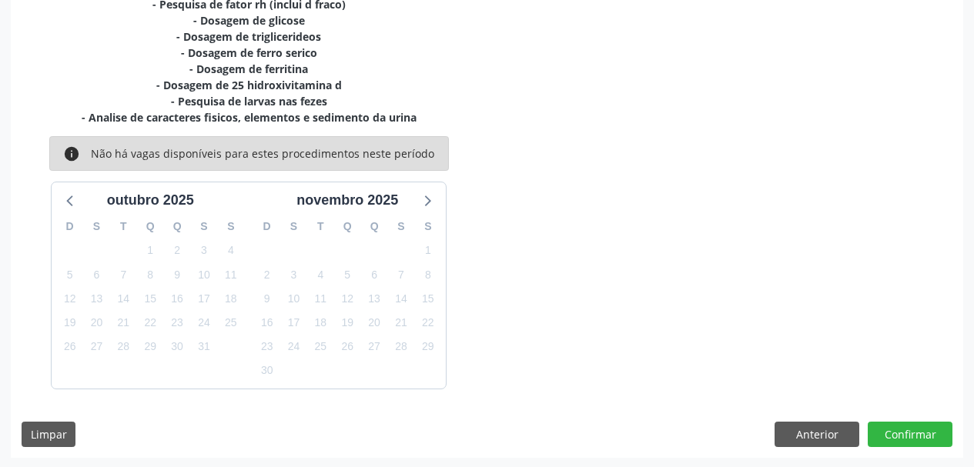
scroll to position [377, 0]
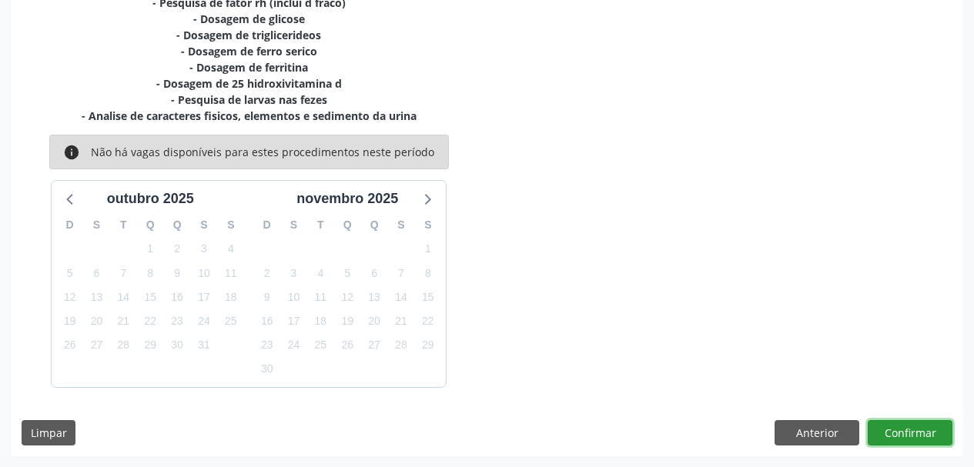
click at [909, 438] on button "Confirmar" at bounding box center [910, 433] width 85 height 26
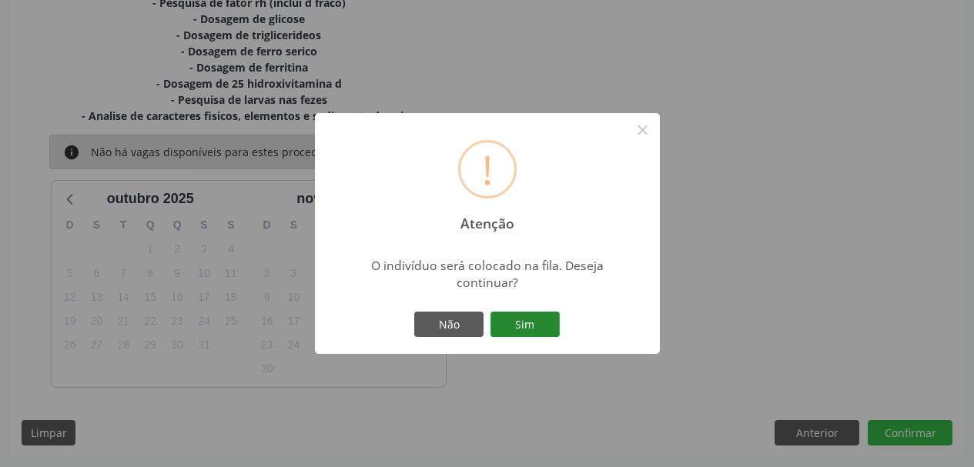
click at [525, 336] on button "Sim" at bounding box center [524, 325] width 69 height 26
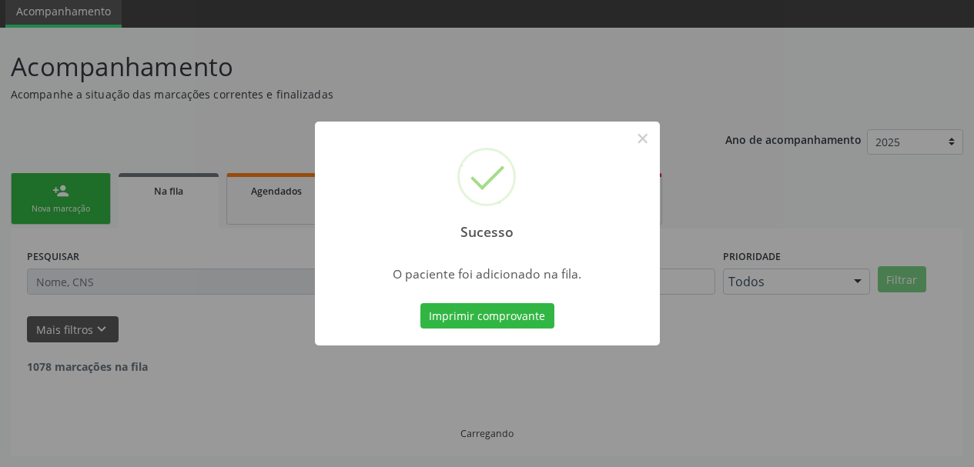
scroll to position [41, 0]
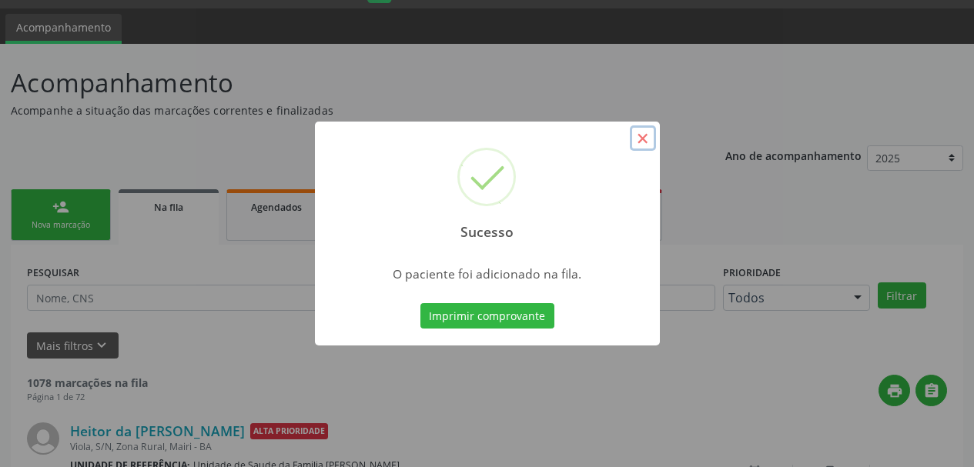
click at [636, 145] on button "×" at bounding box center [643, 139] width 26 height 26
